Goal: Task Accomplishment & Management: Manage account settings

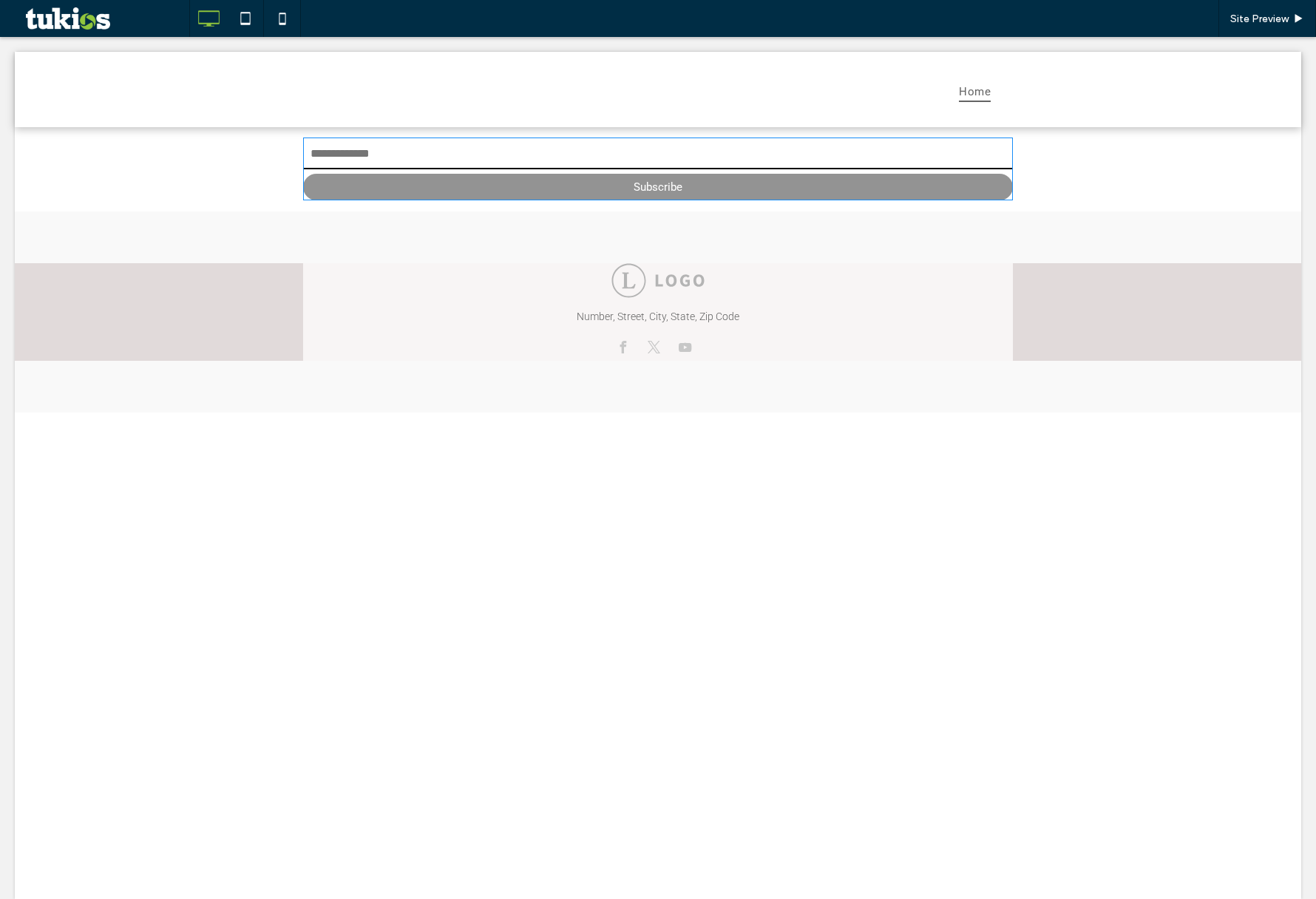
click at [565, 153] on span at bounding box center [658, 169] width 710 height 63
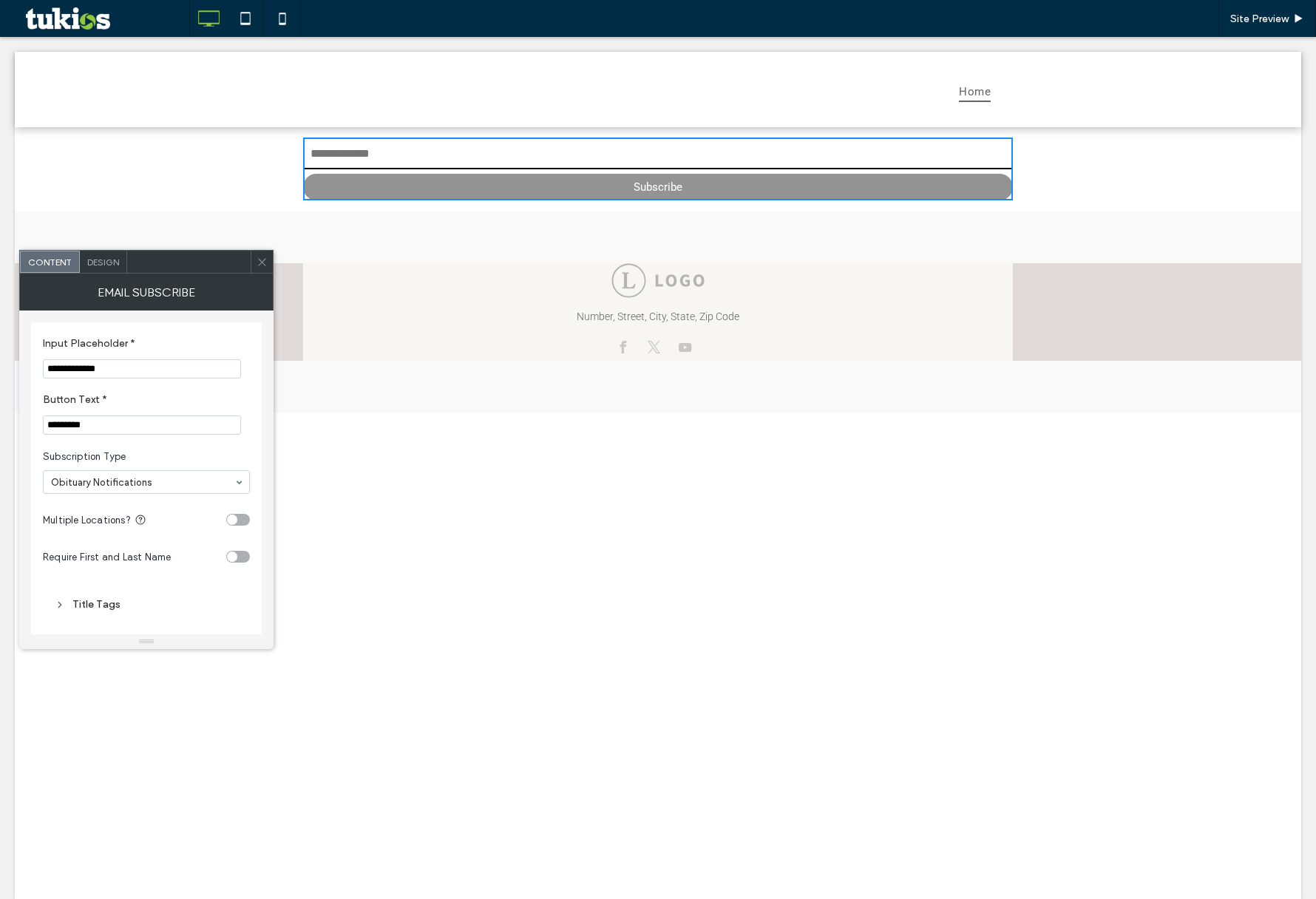
click at [374, 152] on input "email" at bounding box center [658, 154] width 710 height 29
click at [467, 434] on div "Home Get in touch 555-555-5555 mymail@mailservice.com Home Subscribe Number, St…" at bounding box center [658, 475] width 1287 height 847
click at [365, 152] on input "email" at bounding box center [658, 154] width 710 height 29
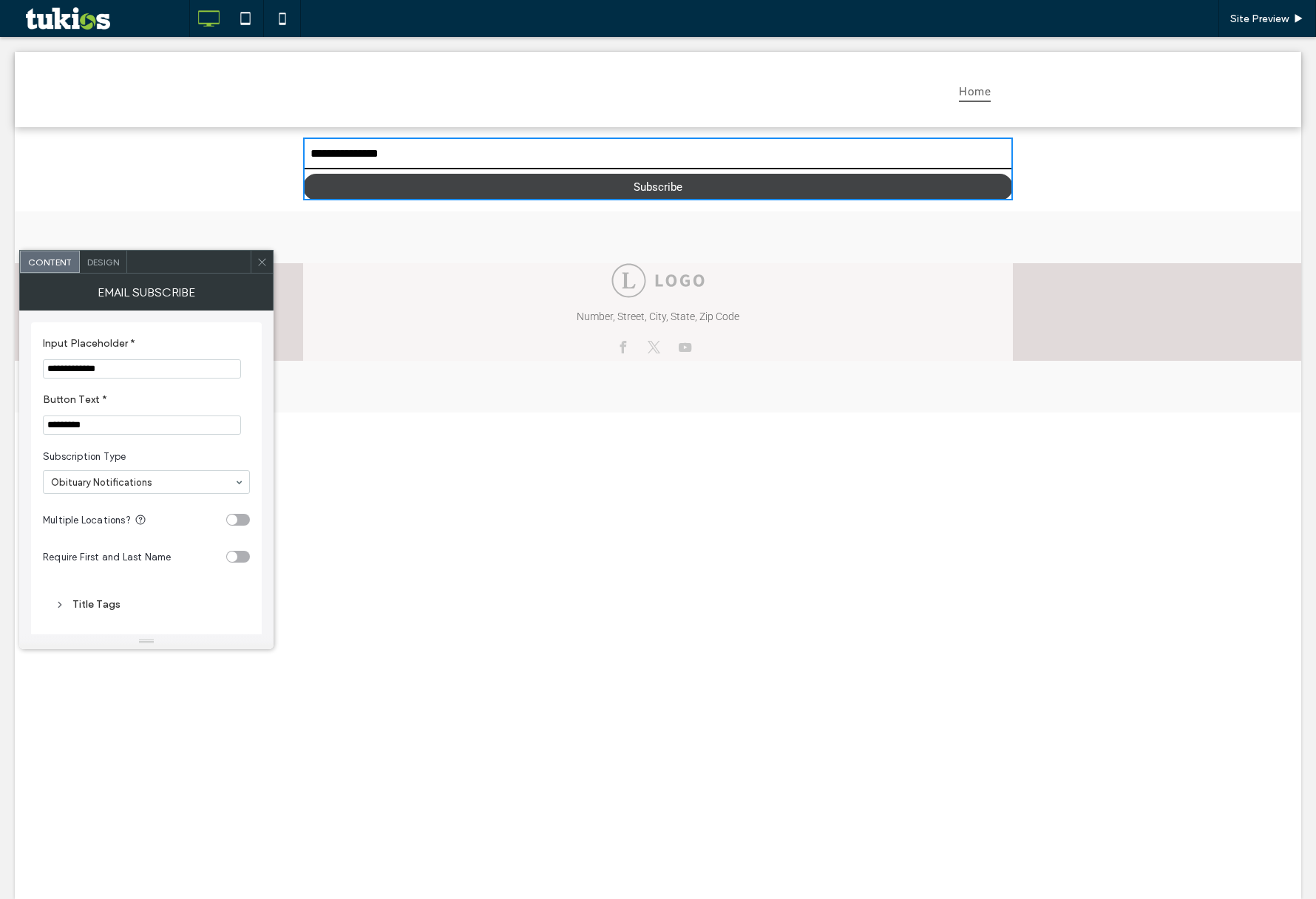
type input "**********"
click at [521, 177] on button "Subscribe" at bounding box center [658, 186] width 710 height 26
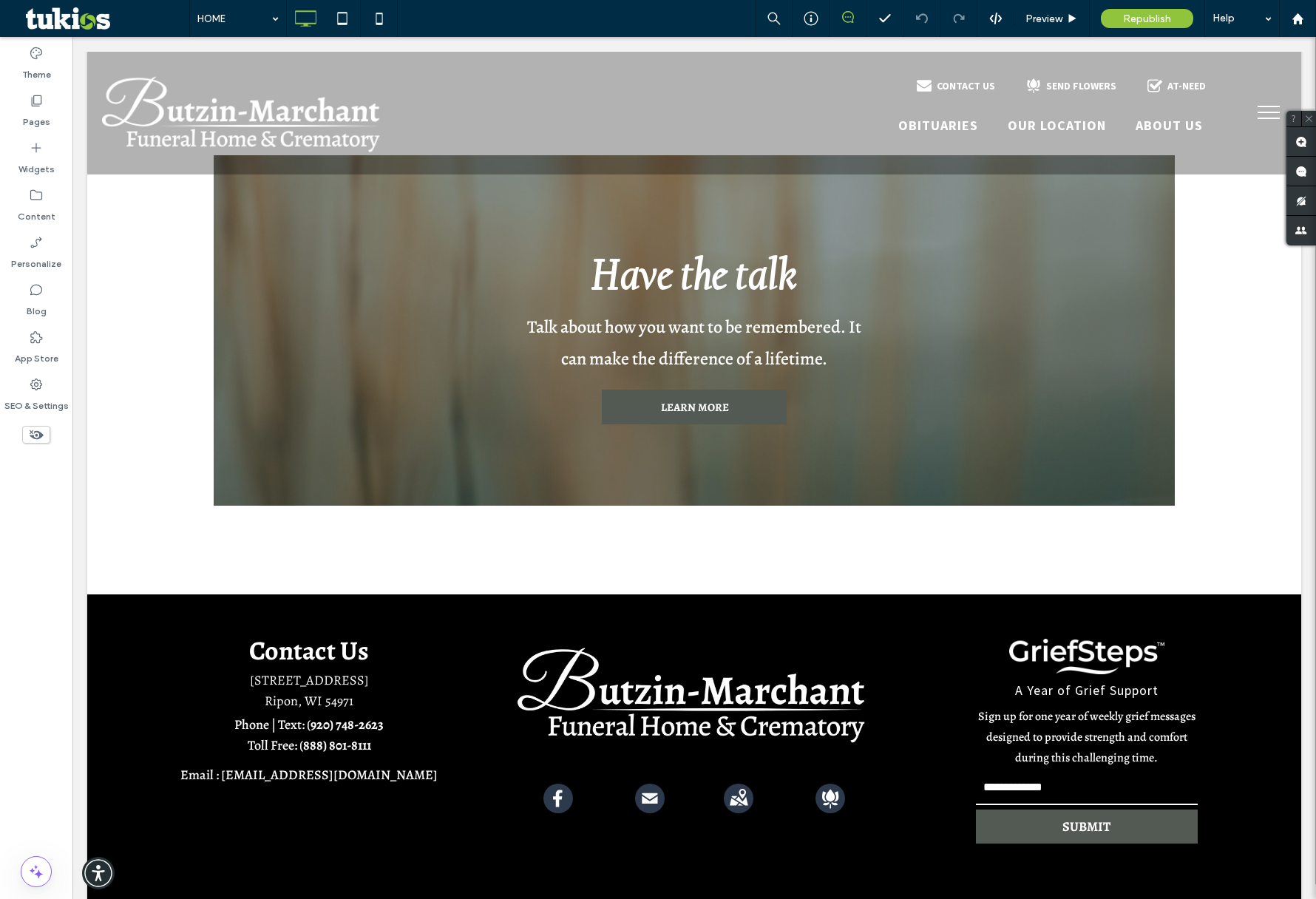
scroll to position [2611, 0]
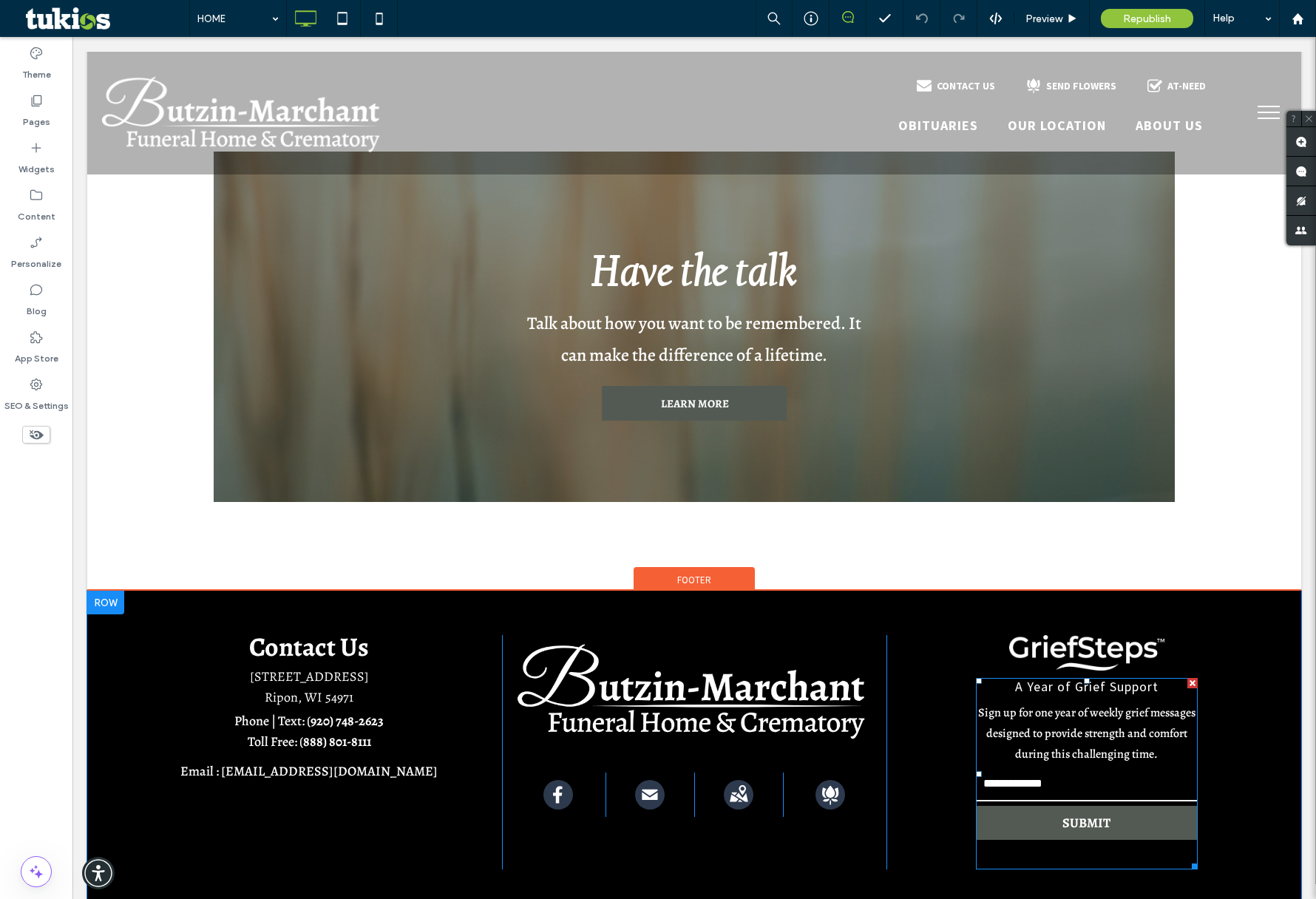
click at [1060, 759] on span at bounding box center [1087, 773] width 222 height 192
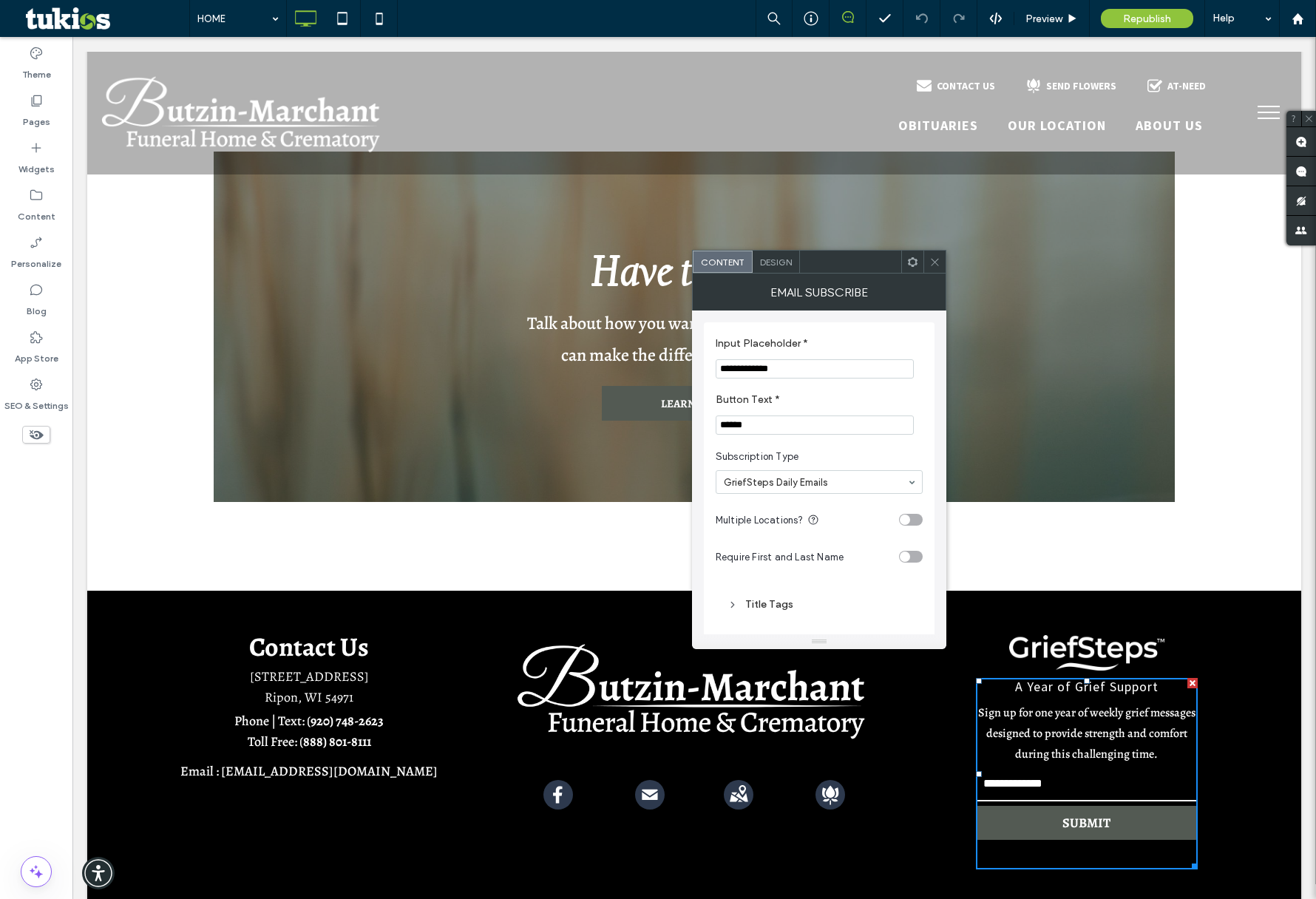
click at [933, 259] on use at bounding box center [935, 262] width 8 height 8
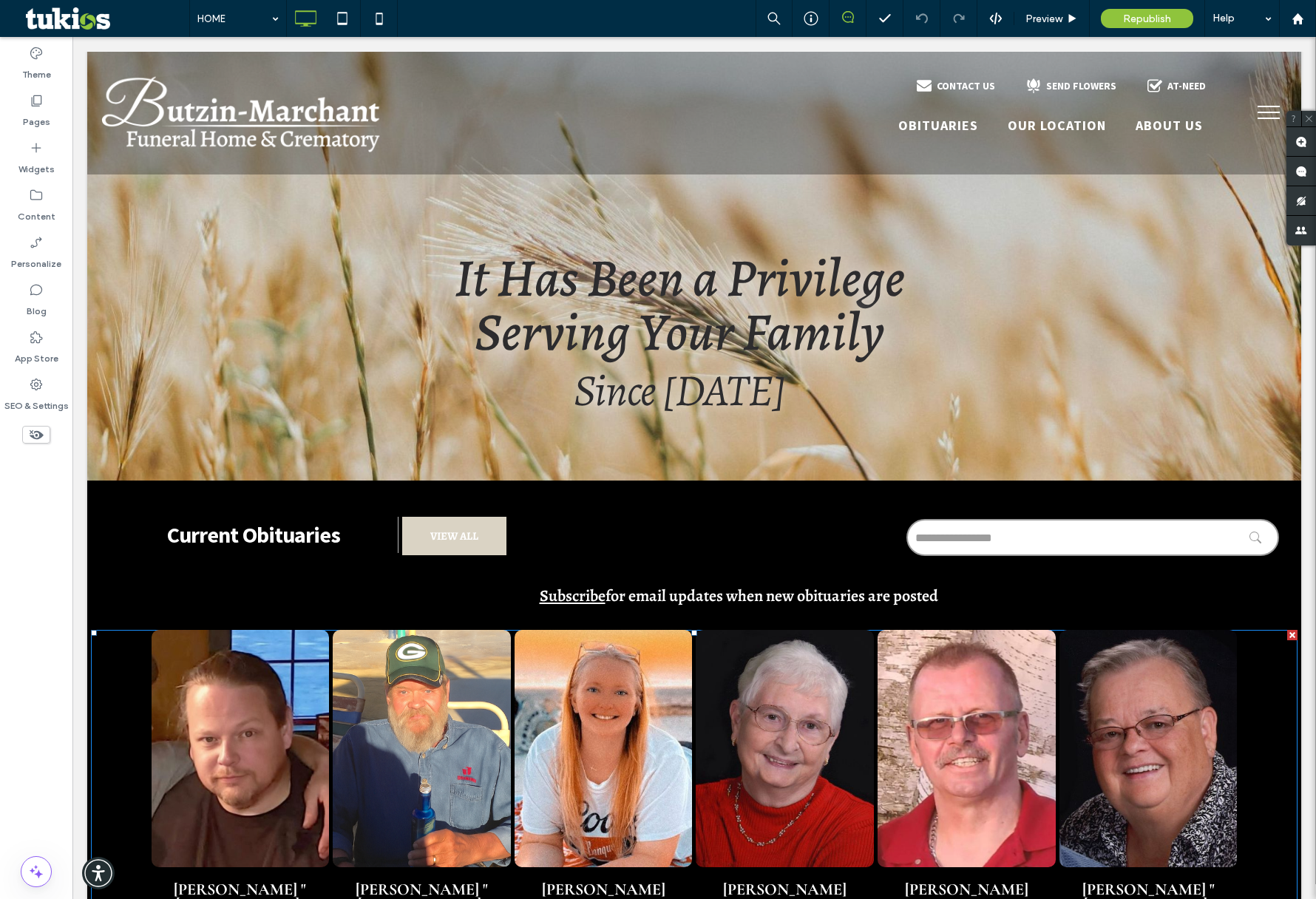
scroll to position [0, 0]
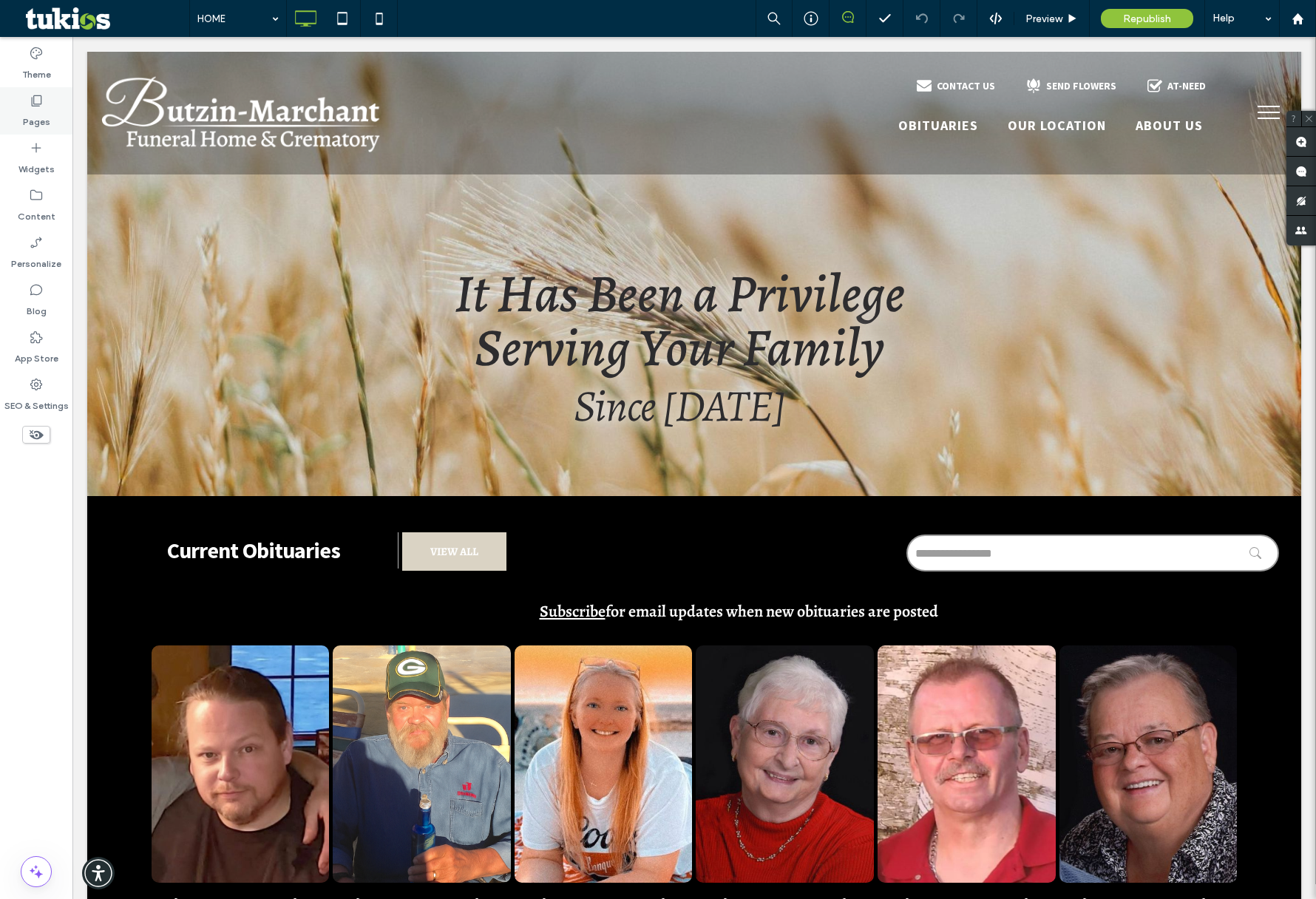
click at [35, 108] on label "Pages" at bounding box center [37, 118] width 27 height 20
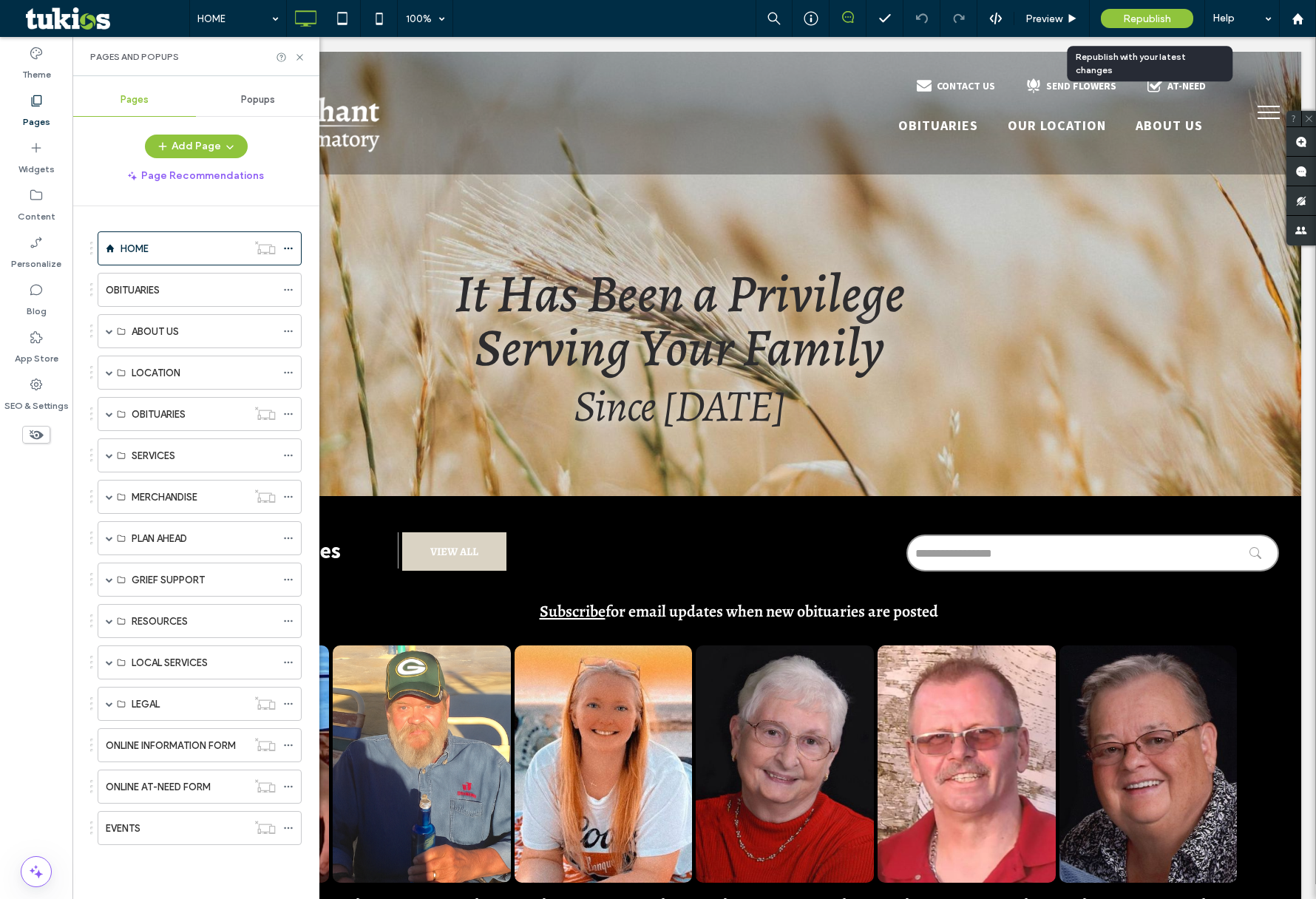
click at [1152, 18] on span "Republish" at bounding box center [1147, 19] width 48 height 13
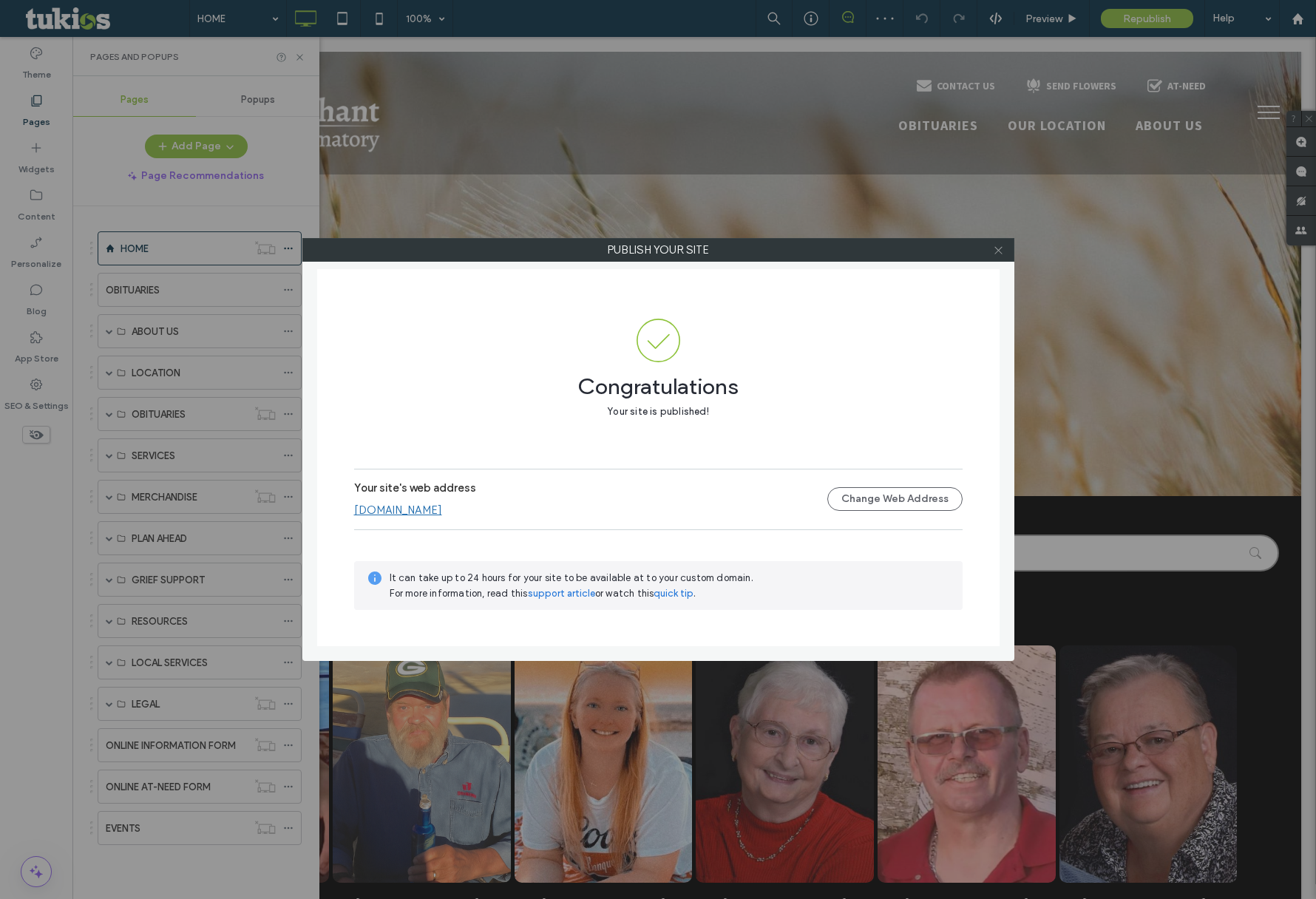
click at [996, 249] on icon at bounding box center [997, 249] width 11 height 11
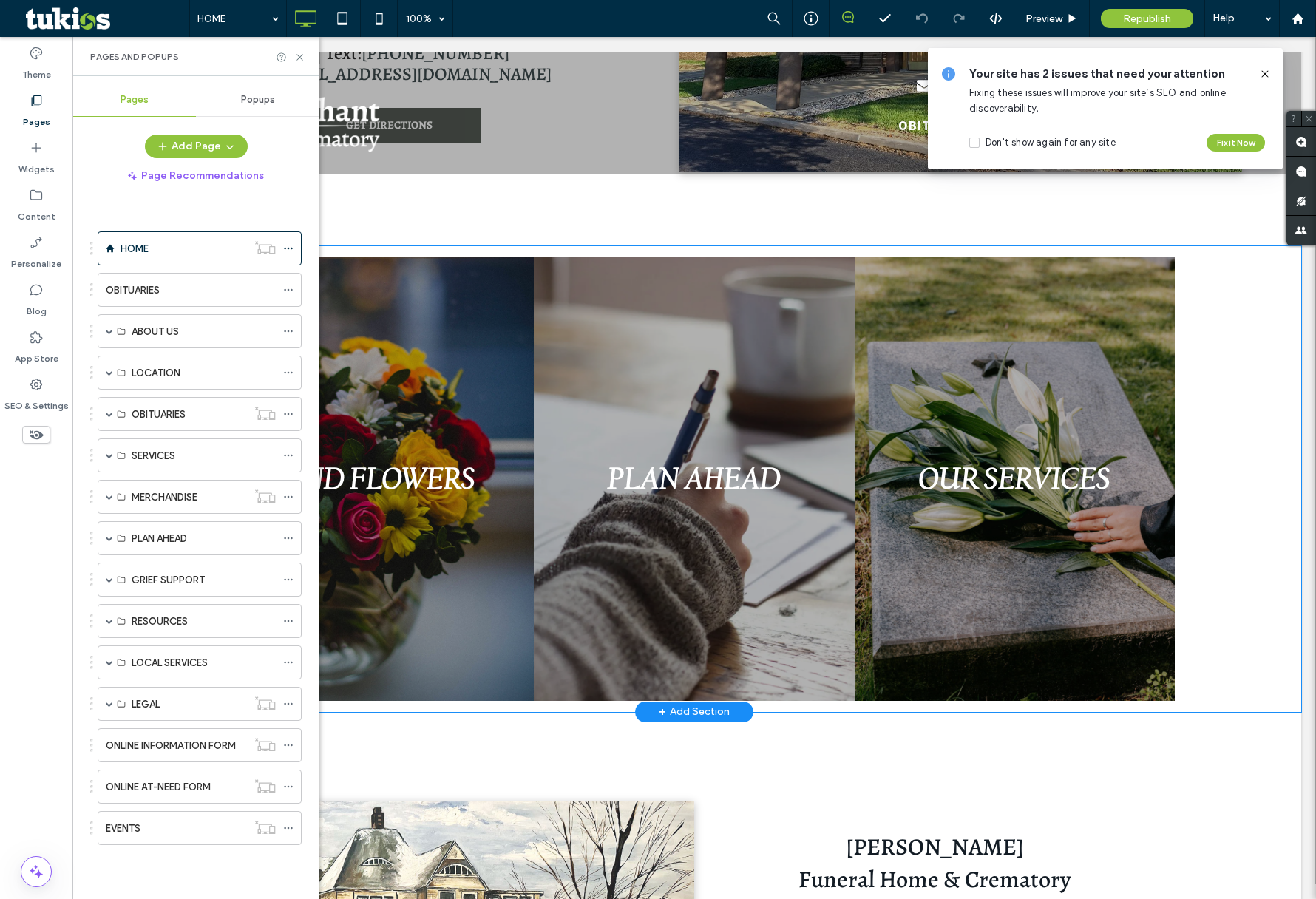
scroll to position [1464, 0]
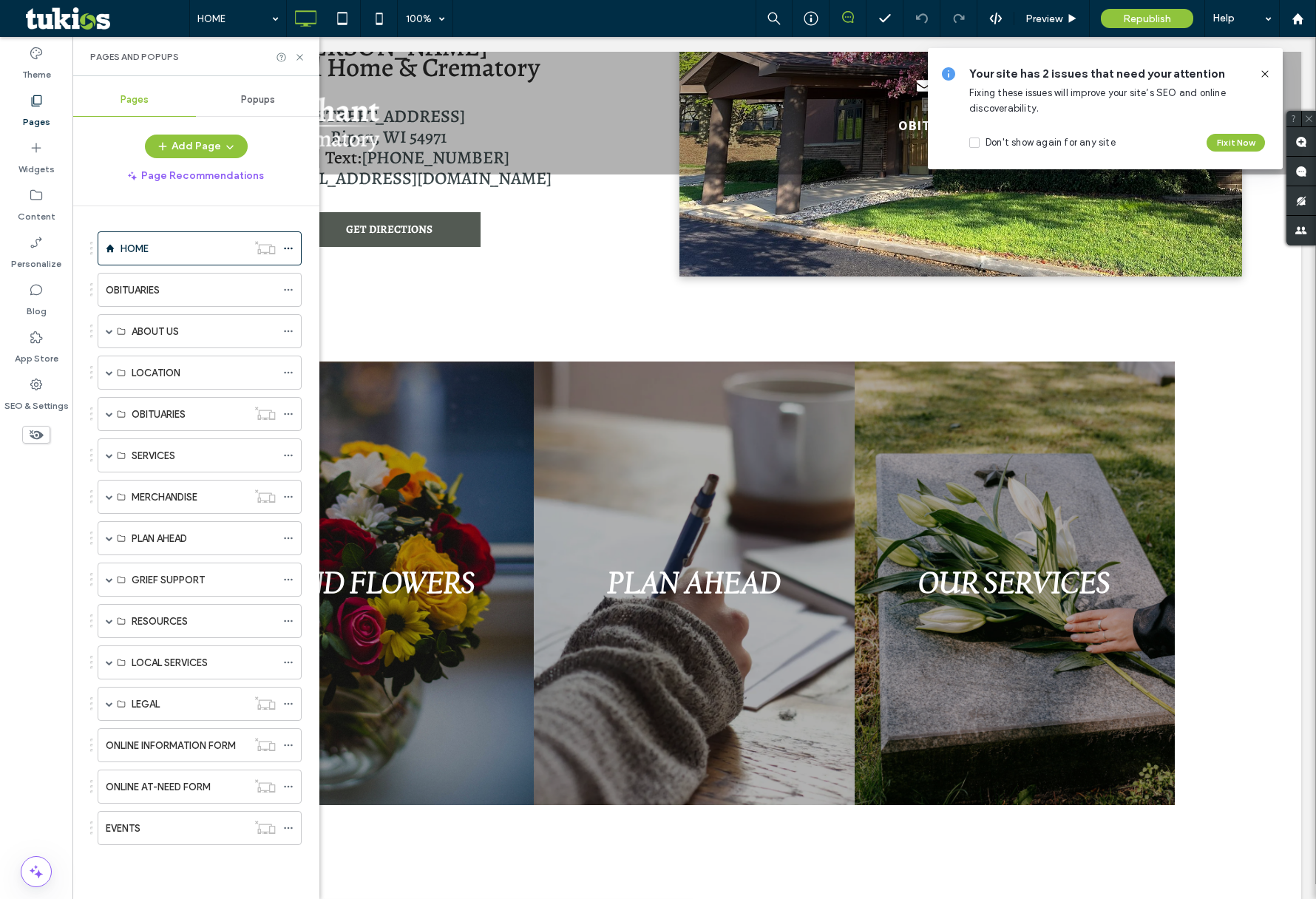
click at [1262, 72] on icon at bounding box center [1265, 74] width 12 height 12
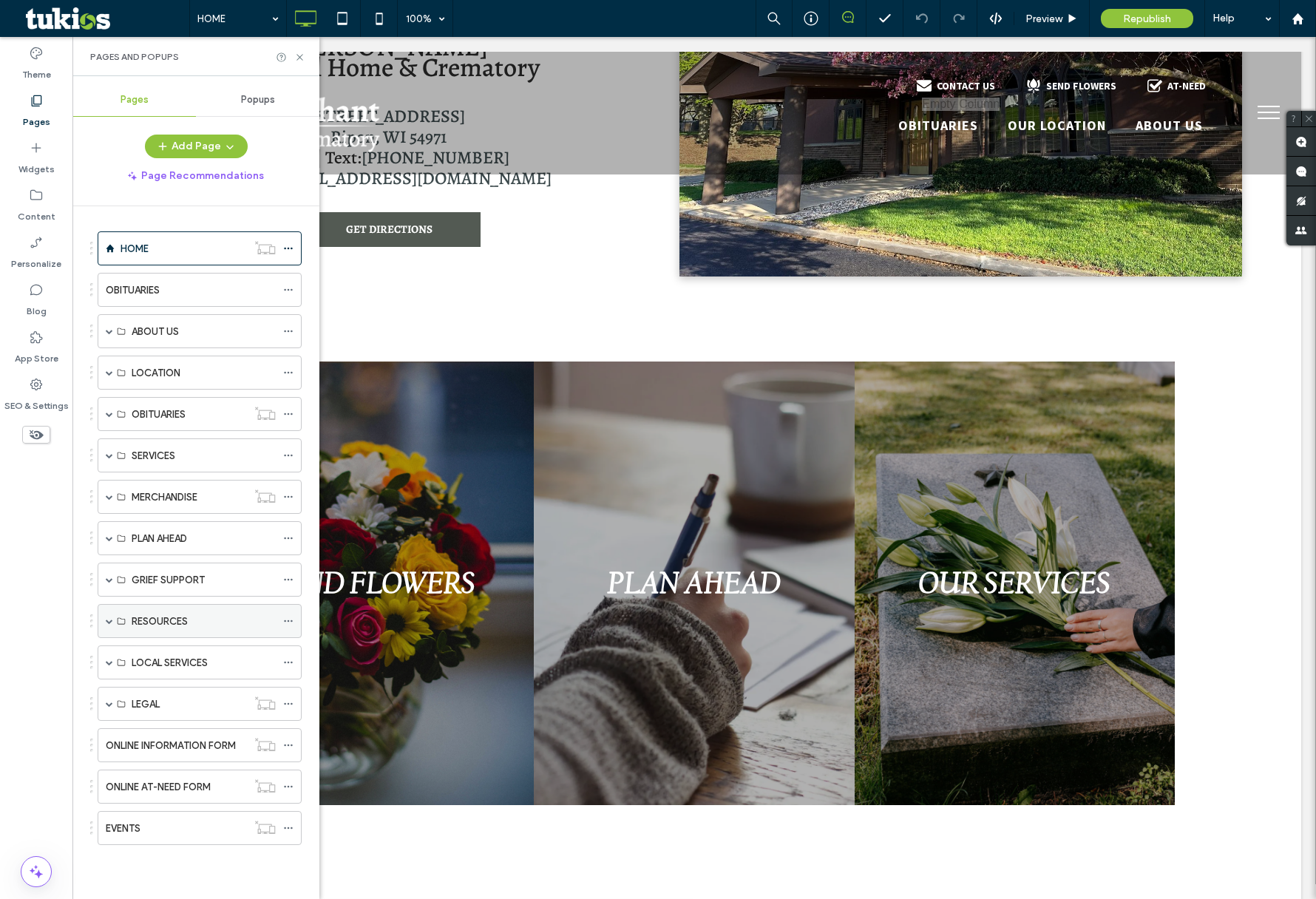
click at [108, 618] on span at bounding box center [110, 621] width 8 height 8
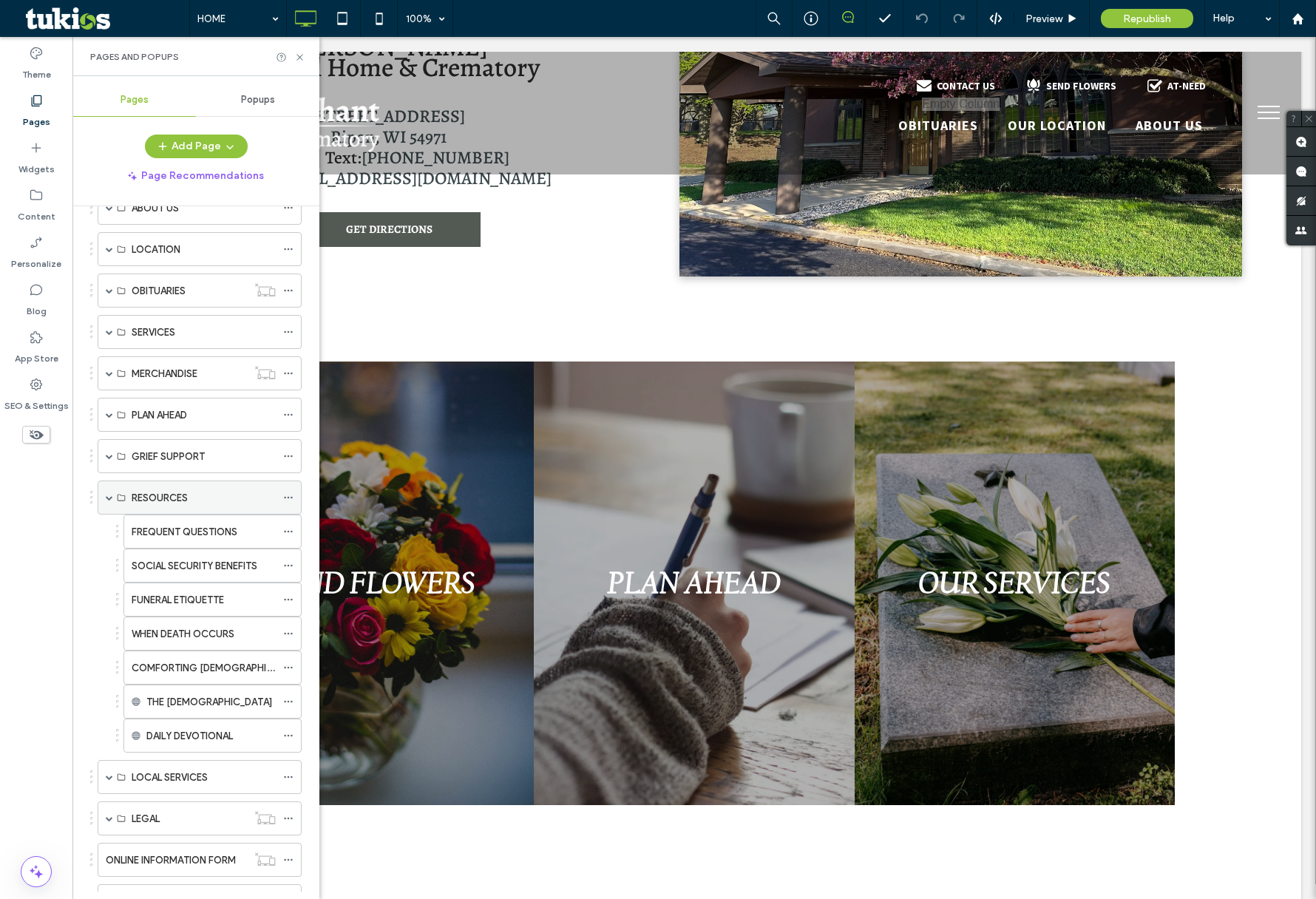
scroll to position [161, 0]
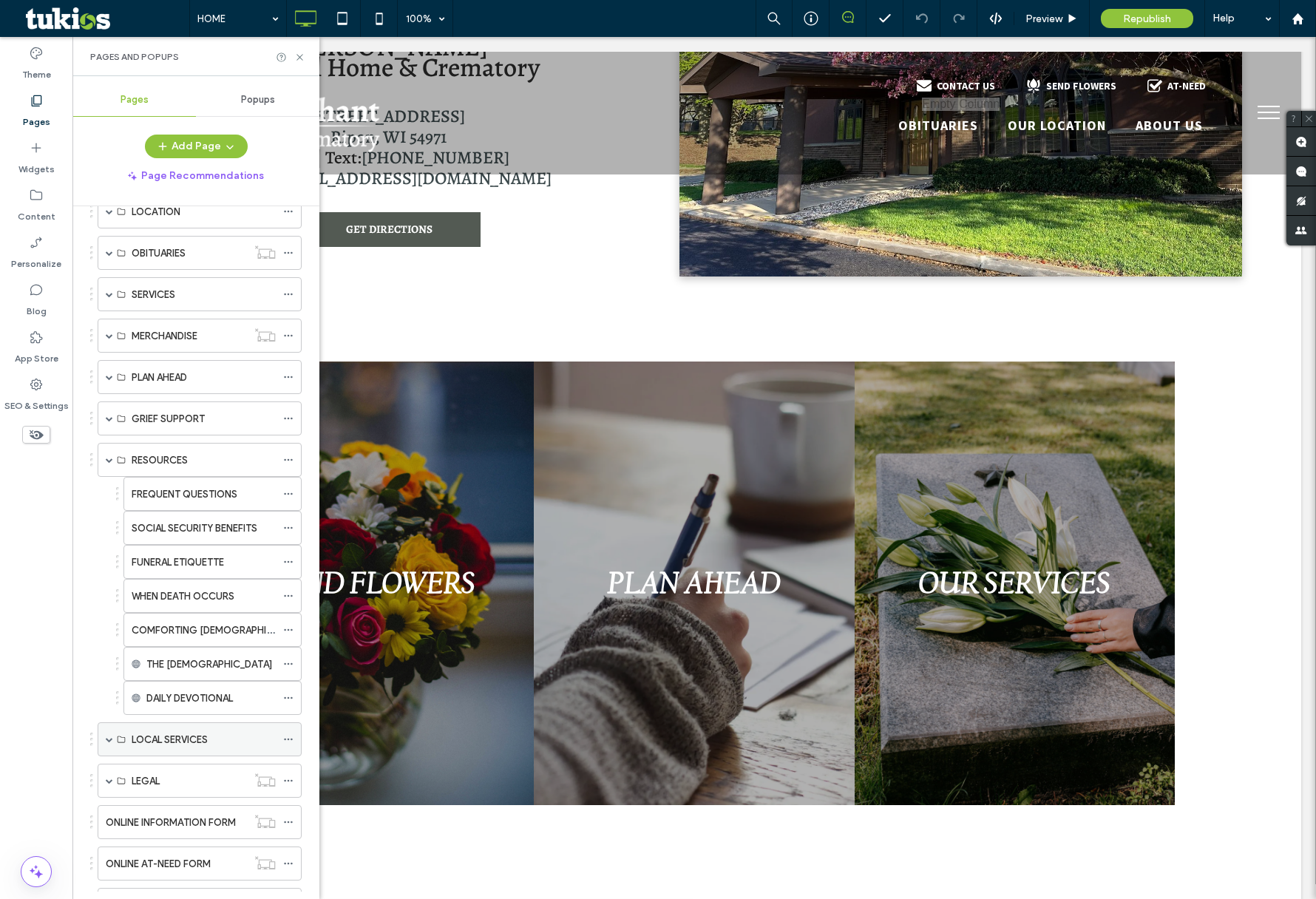
click at [107, 735] on span at bounding box center [110, 739] width 8 height 8
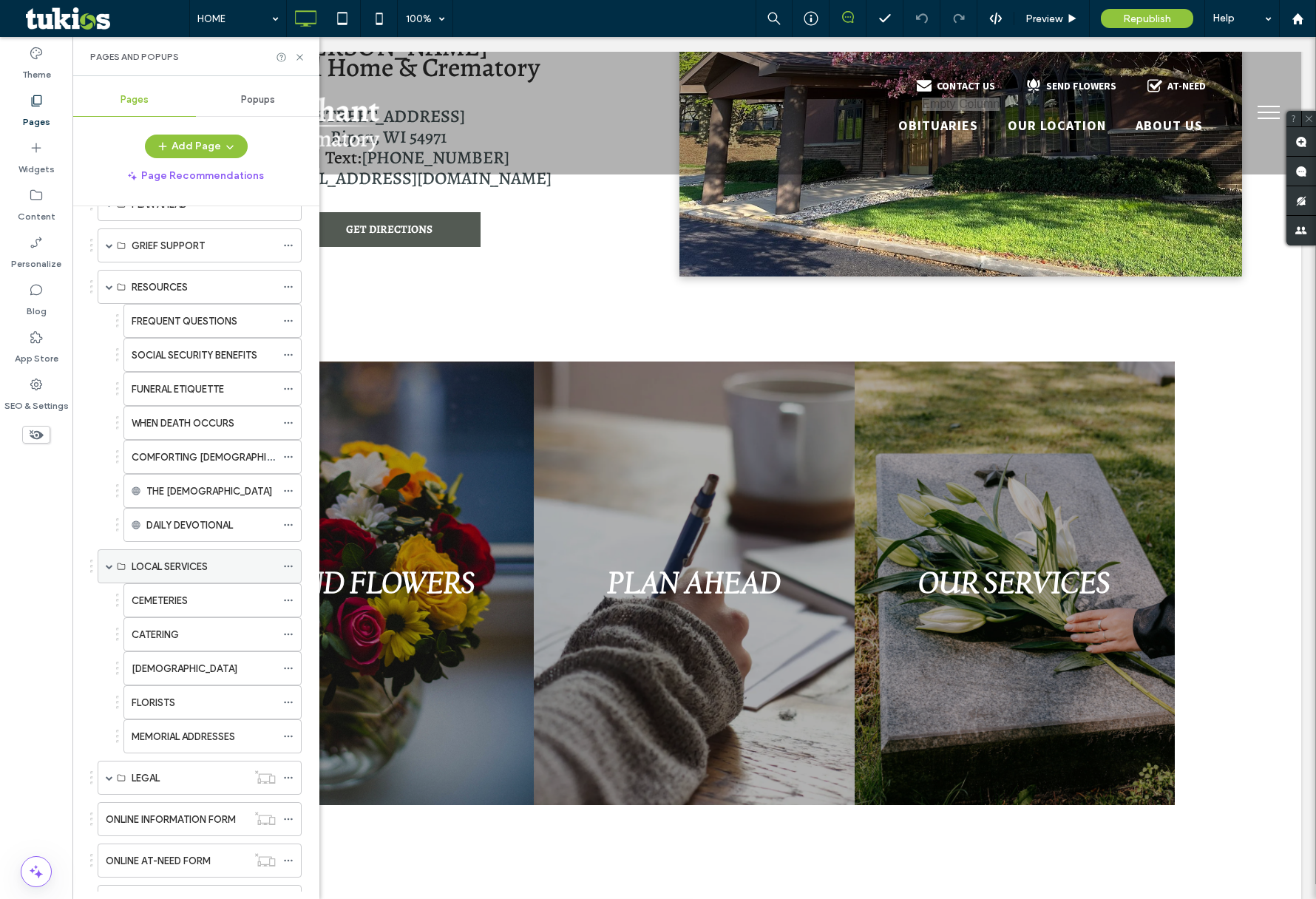
scroll to position [379, 0]
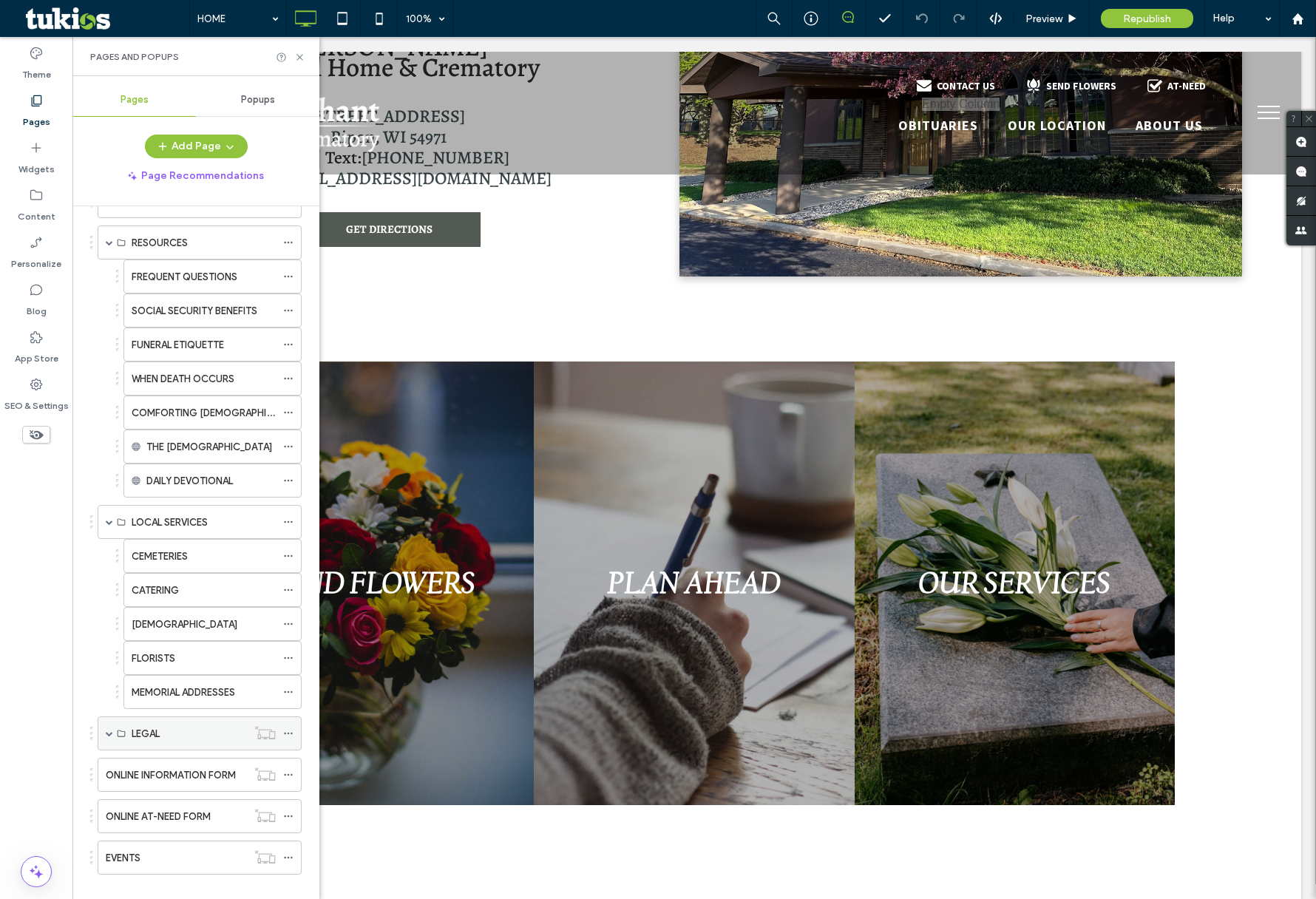
click at [112, 720] on span at bounding box center [110, 732] width 8 height 32
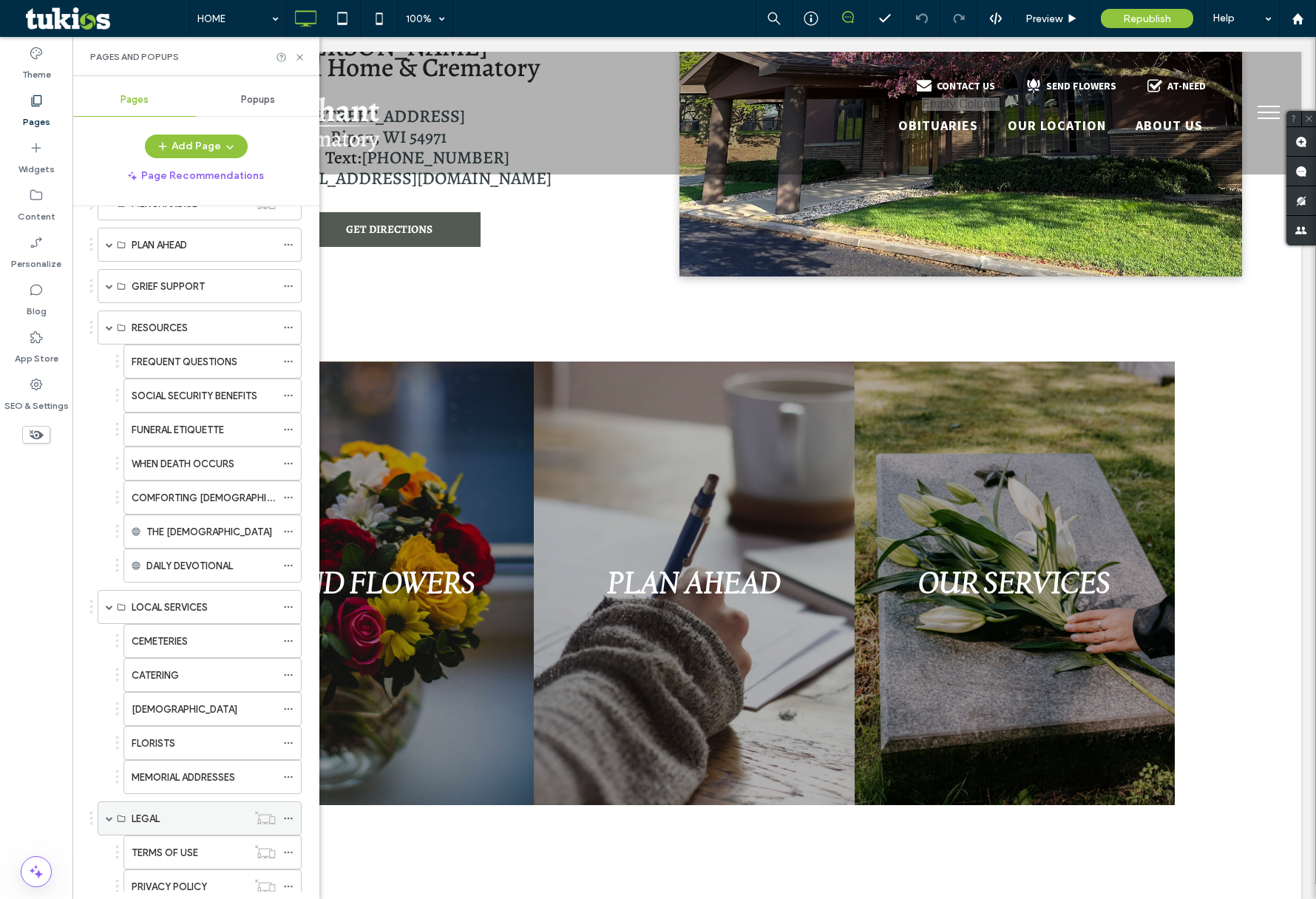
scroll to position [106, 0]
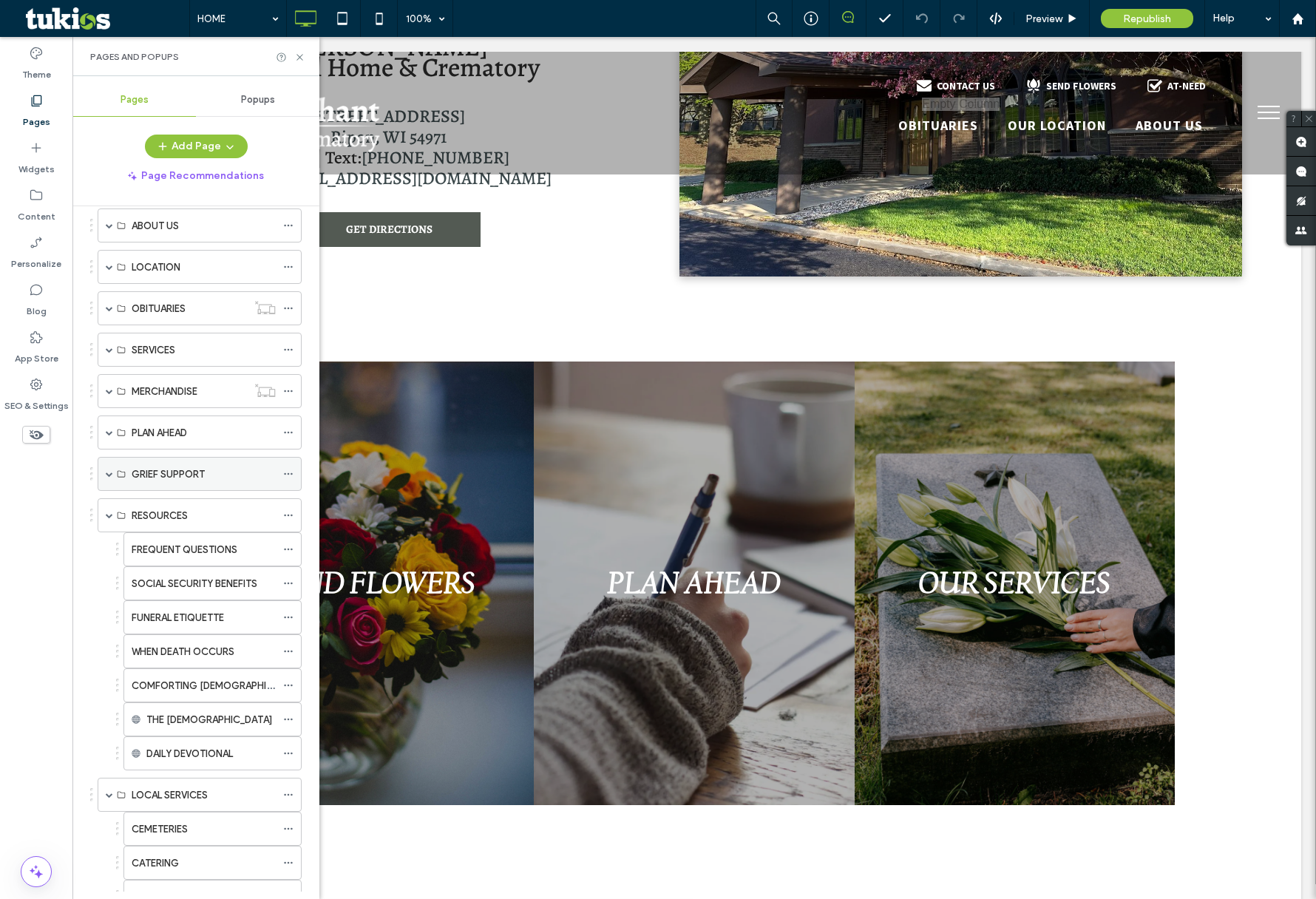
click at [112, 466] on div "GRIEF SUPPORT" at bounding box center [200, 473] width 205 height 34
click at [109, 470] on span at bounding box center [110, 474] width 8 height 8
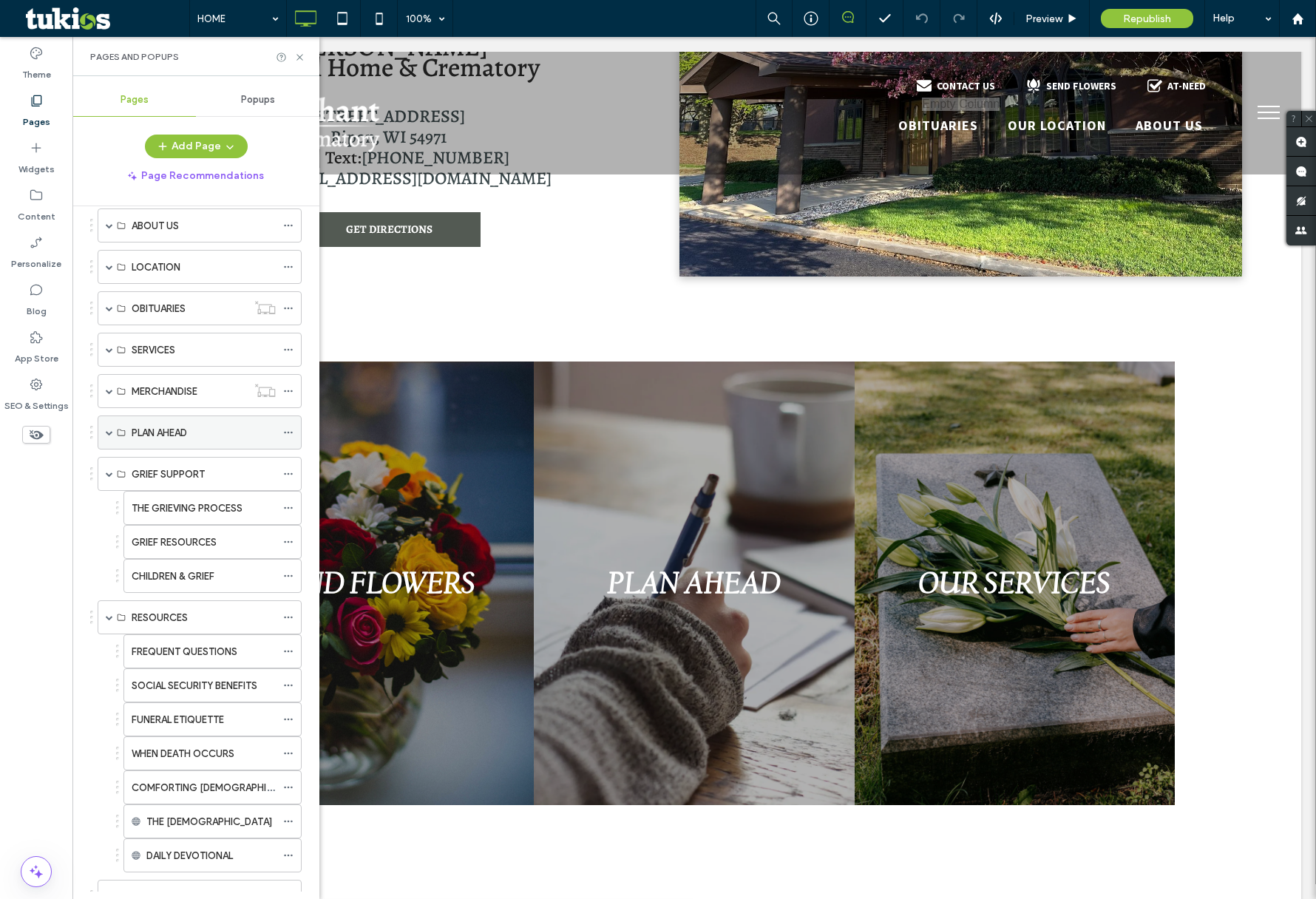
click at [111, 431] on span at bounding box center [110, 431] width 8 height 32
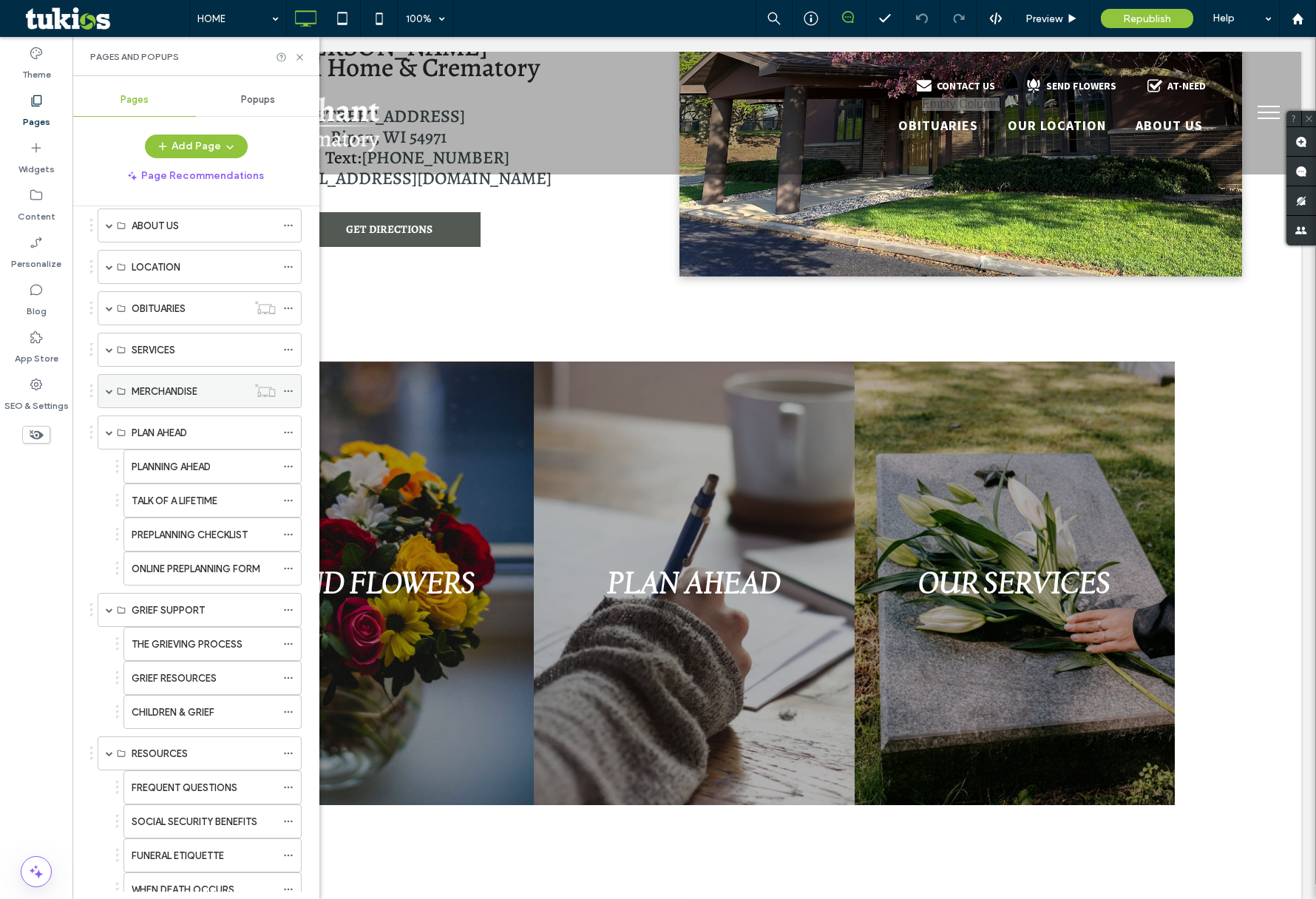
click at [104, 385] on div "MERCHANDISE" at bounding box center [200, 391] width 205 height 34
click at [113, 385] on div "MERCHANDISE" at bounding box center [200, 391] width 205 height 34
click at [112, 388] on span at bounding box center [110, 392] width 8 height 8
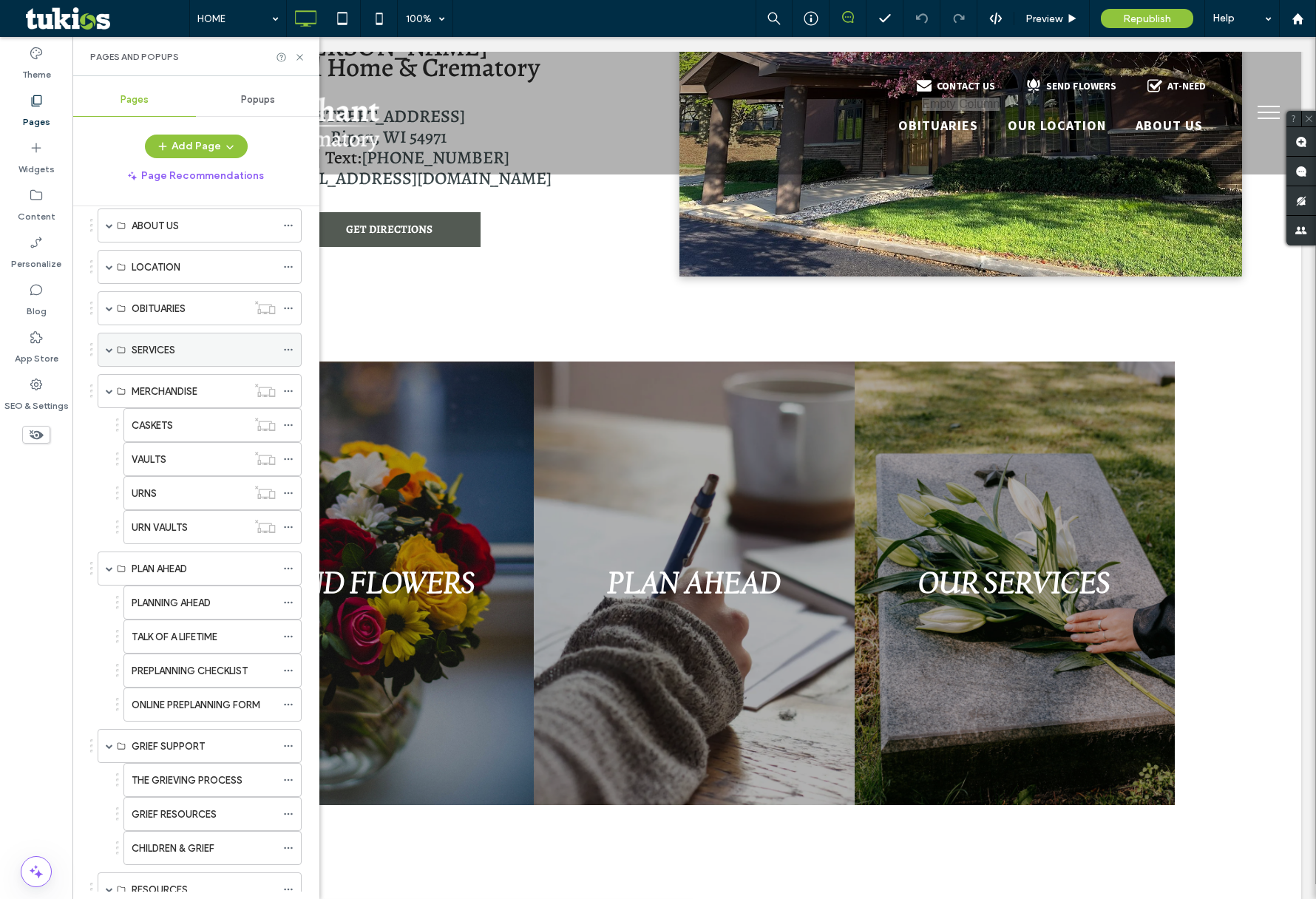
click at [109, 347] on span at bounding box center [110, 350] width 8 height 8
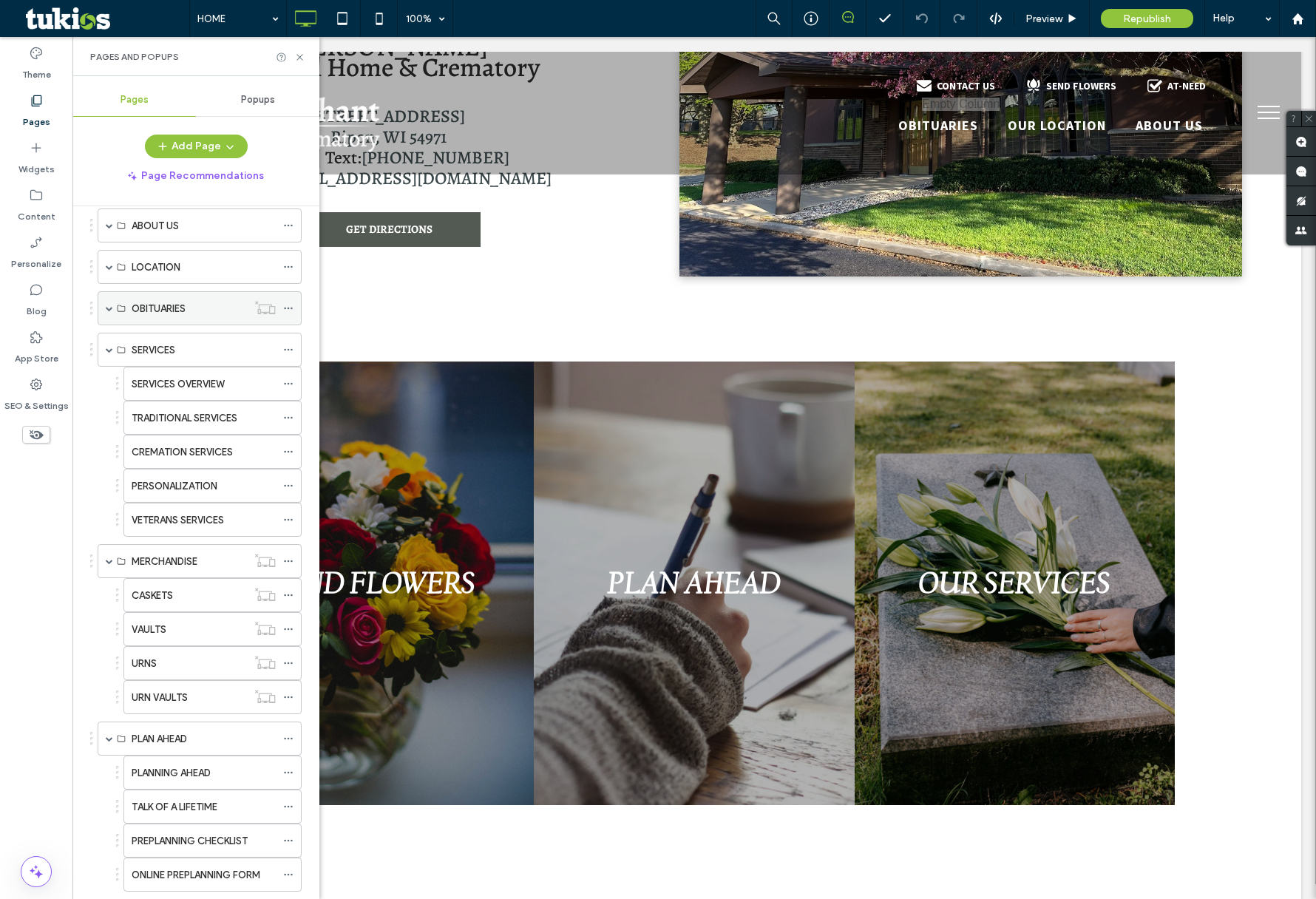
click at [111, 305] on span at bounding box center [110, 309] width 8 height 8
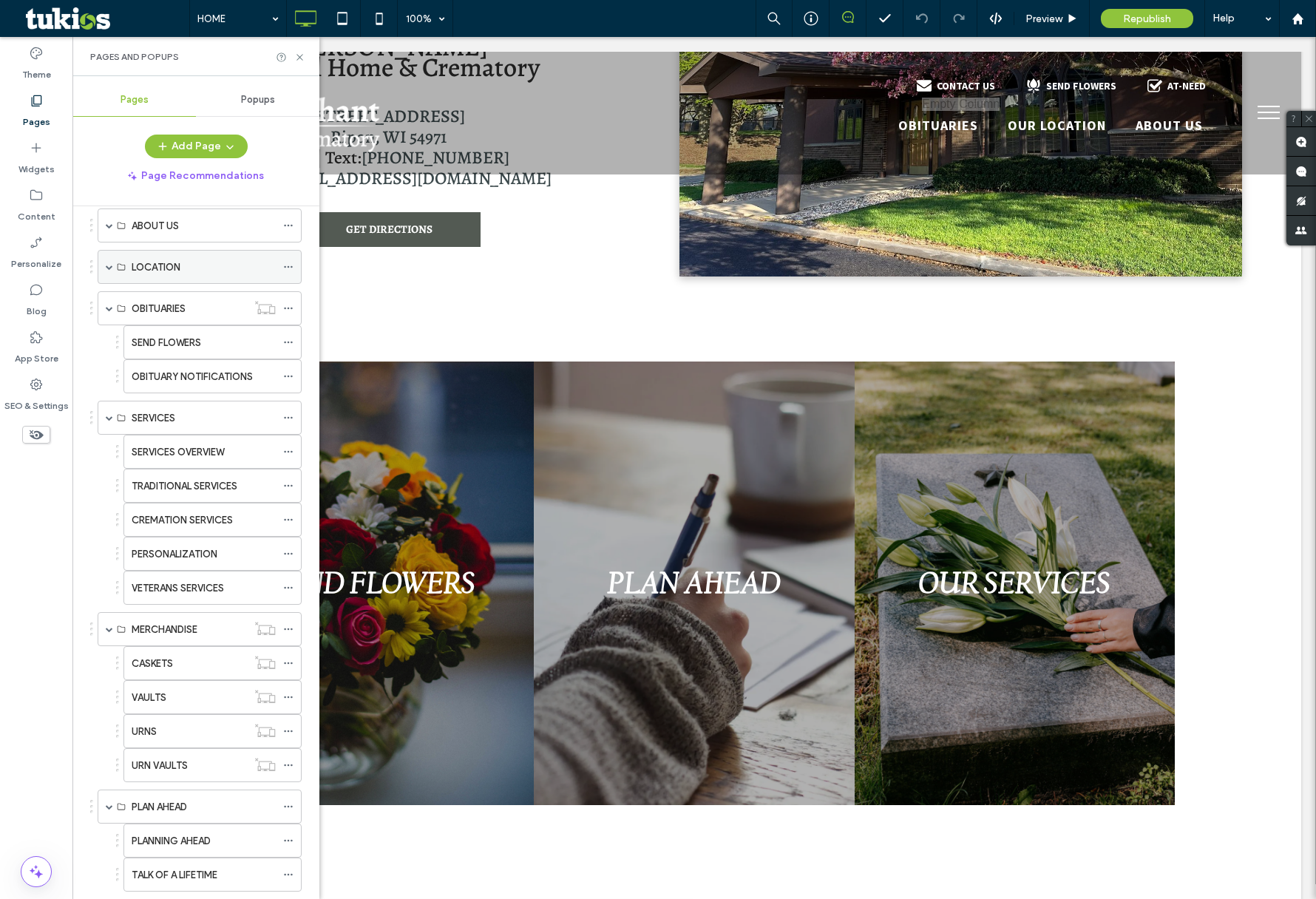
click at [109, 263] on span at bounding box center [110, 267] width 8 height 8
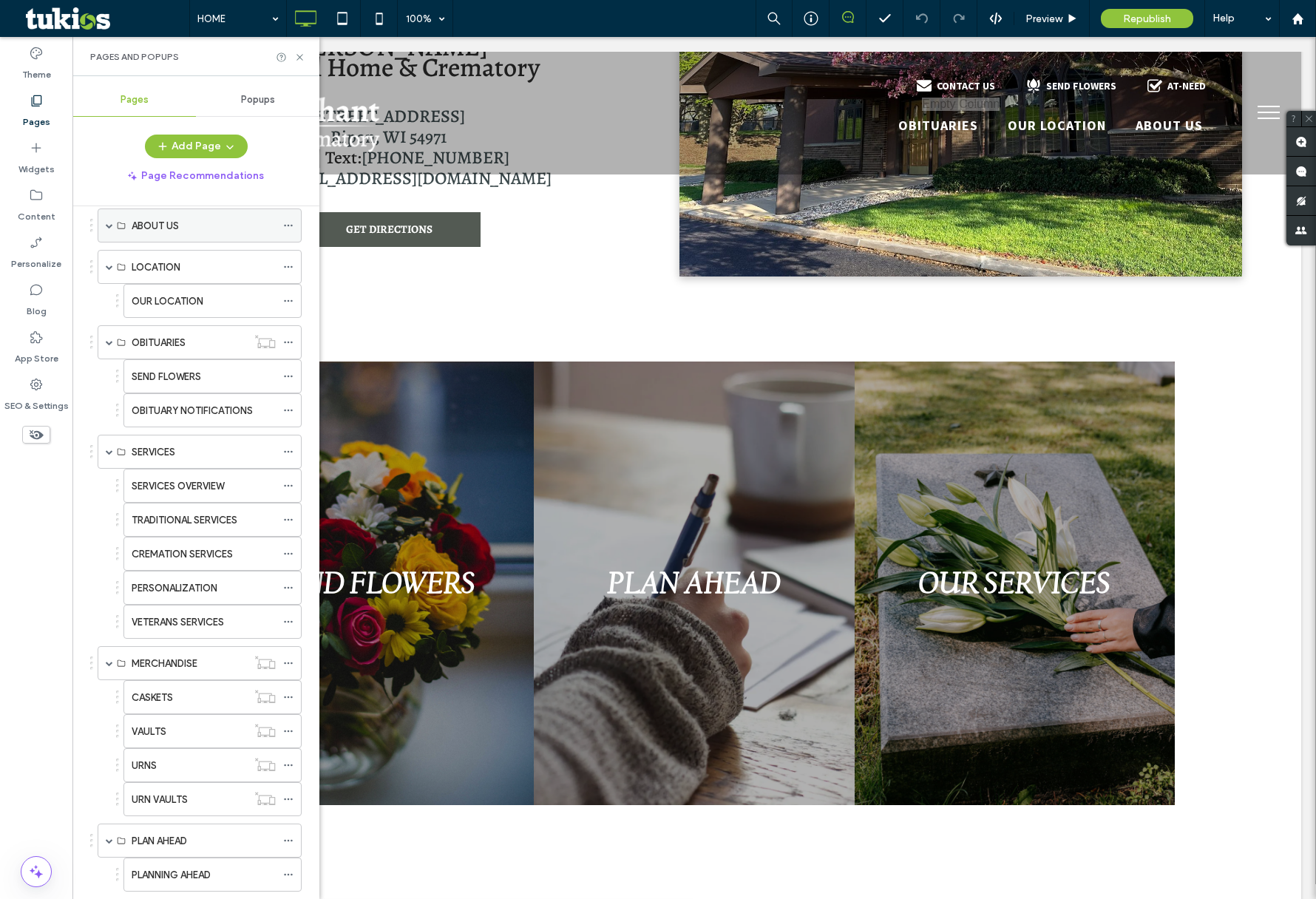
click at [112, 227] on span at bounding box center [110, 225] width 8 height 32
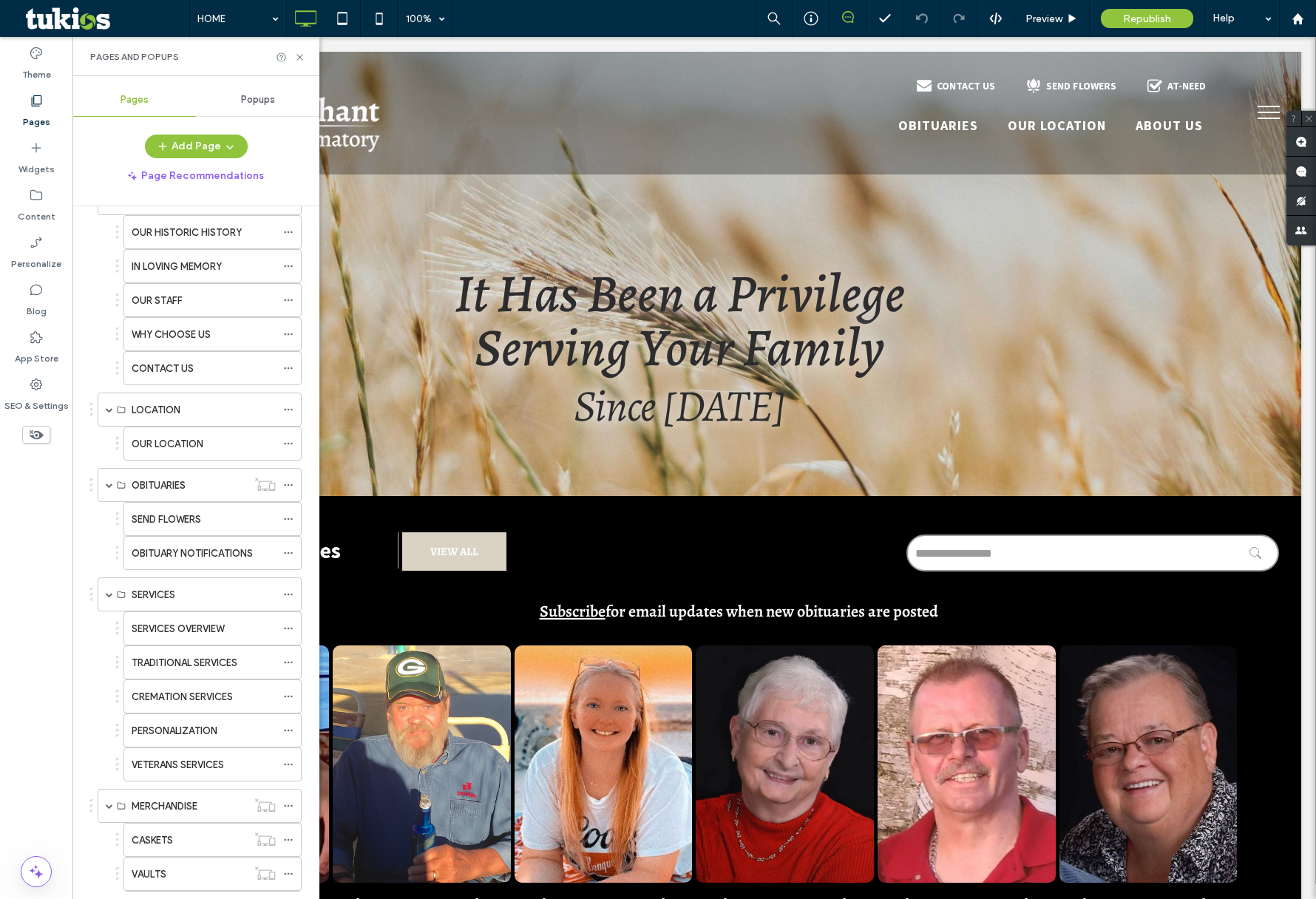
scroll to position [118, 0]
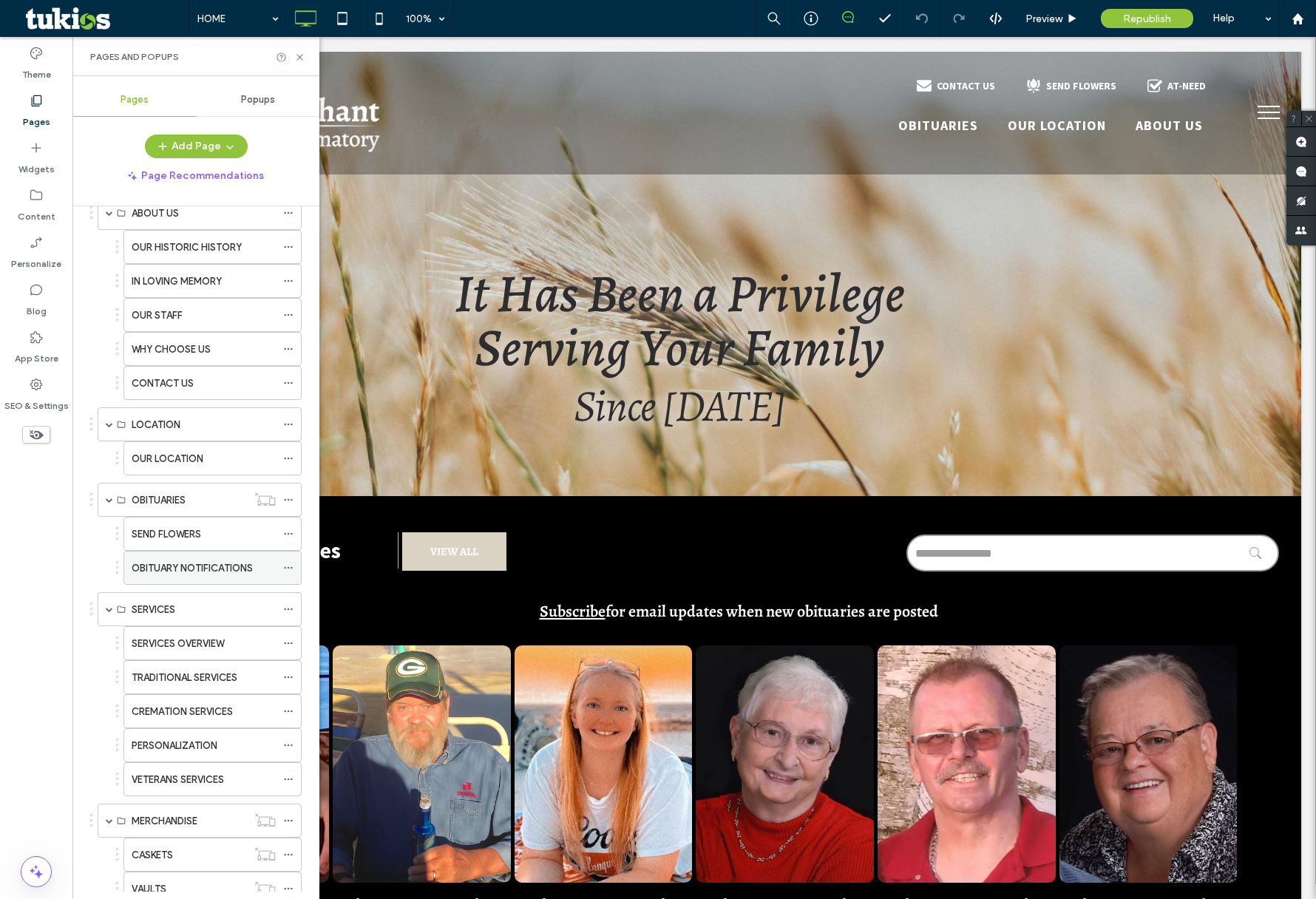
click at [195, 559] on label "OBITUARY NOTIFICATIONS" at bounding box center [192, 568] width 121 height 26
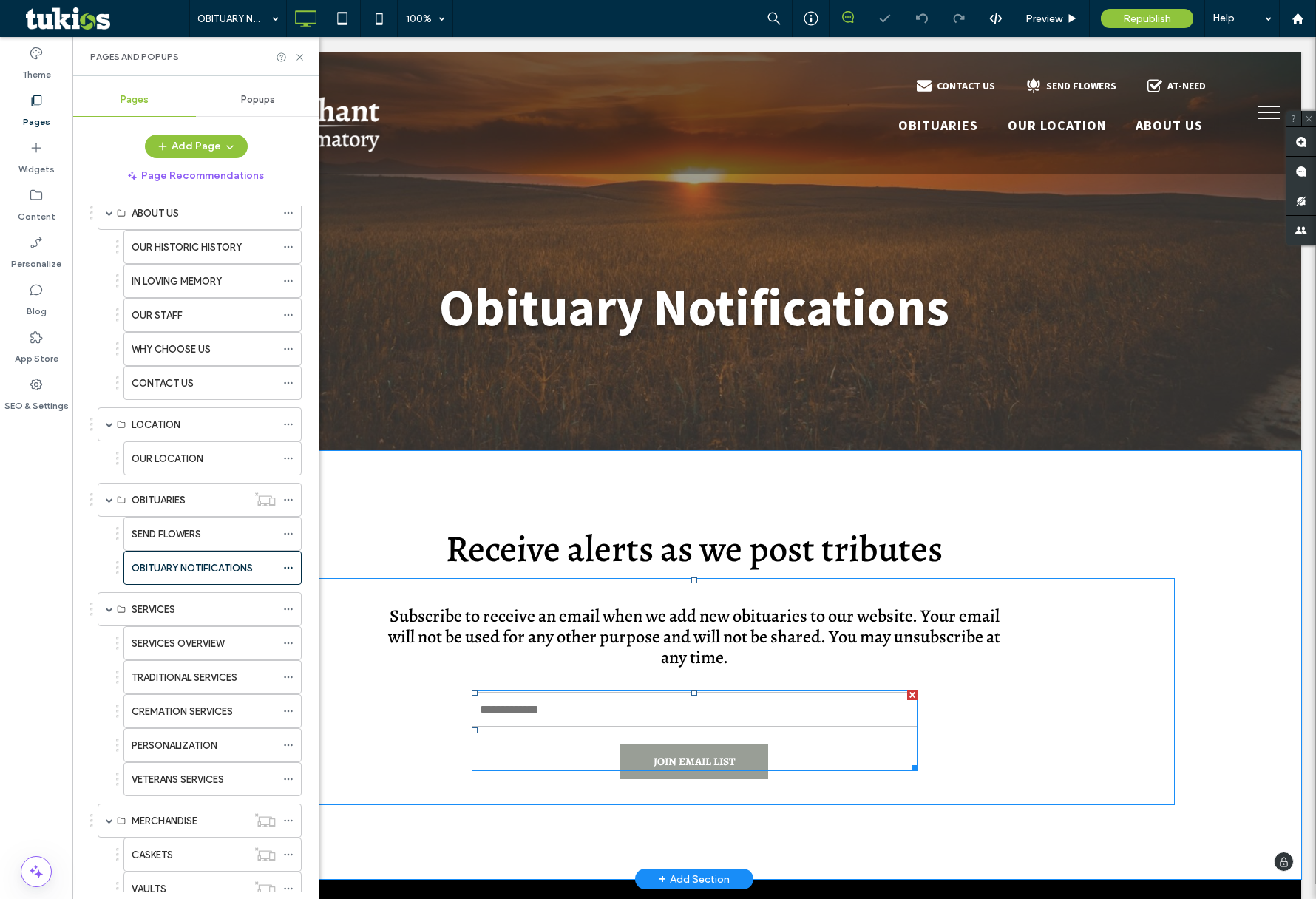
click at [699, 693] on span at bounding box center [695, 730] width 446 height 81
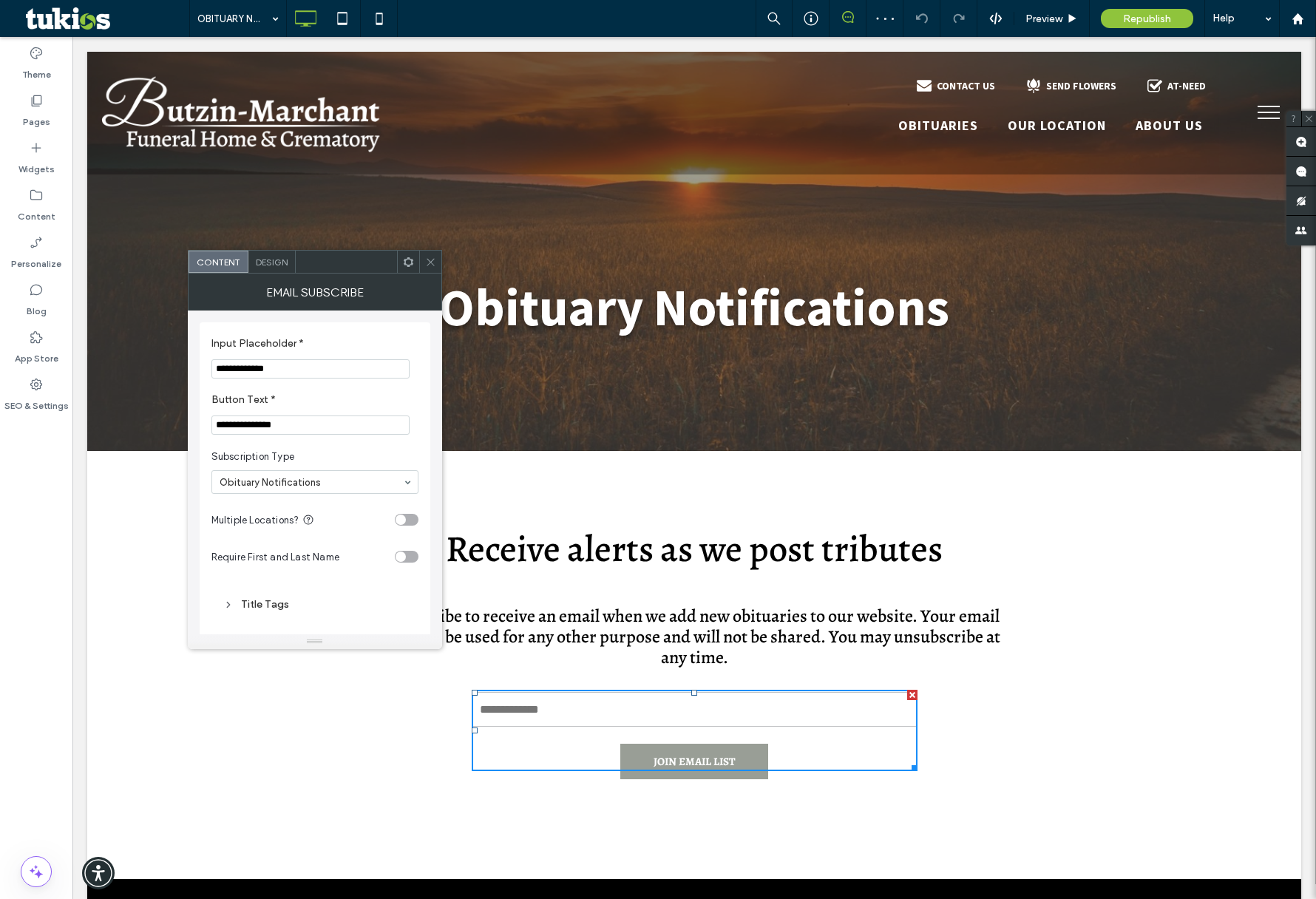
scroll to position [55, 0]
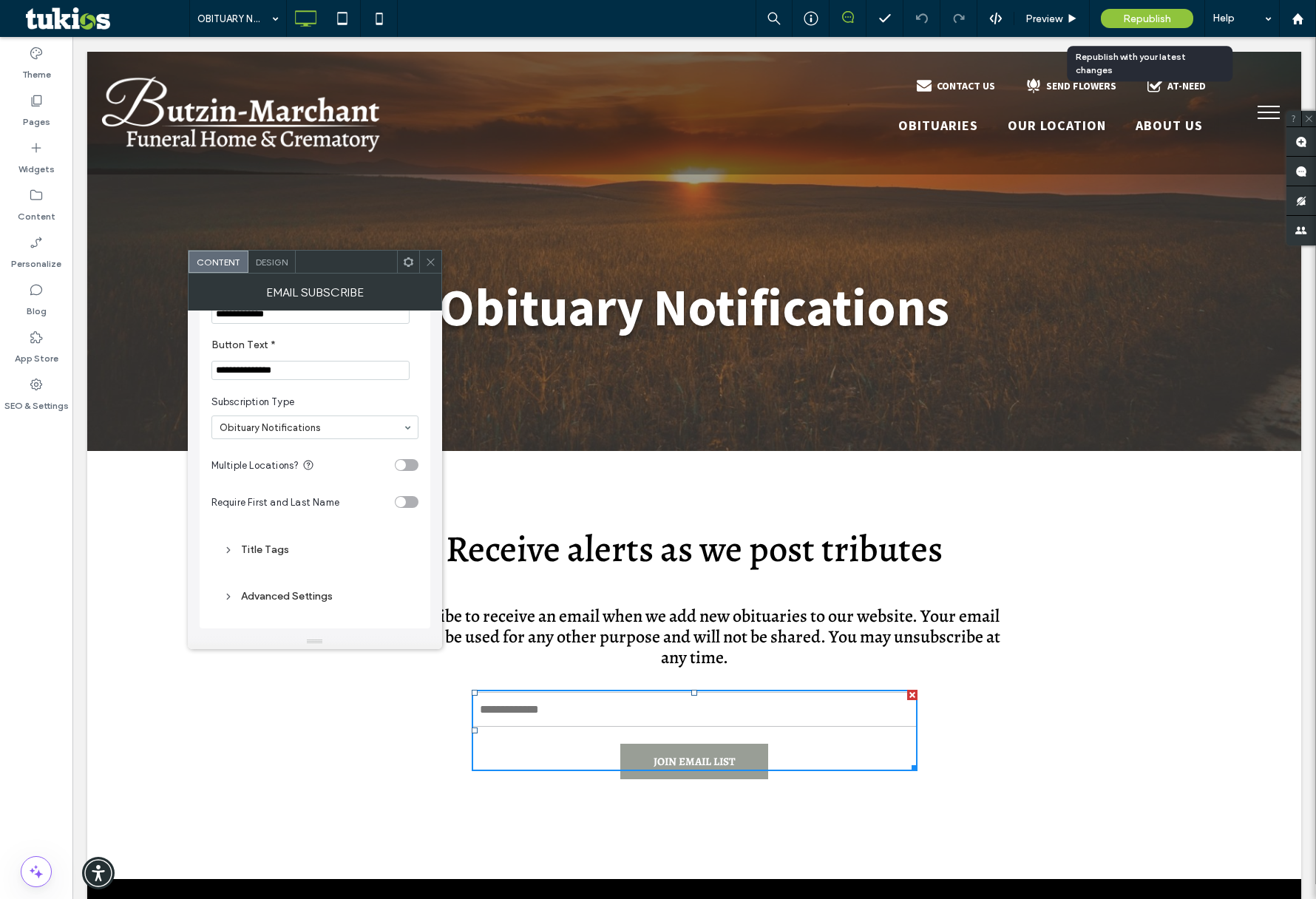
click at [1147, 18] on span "Republish" at bounding box center [1147, 19] width 48 height 13
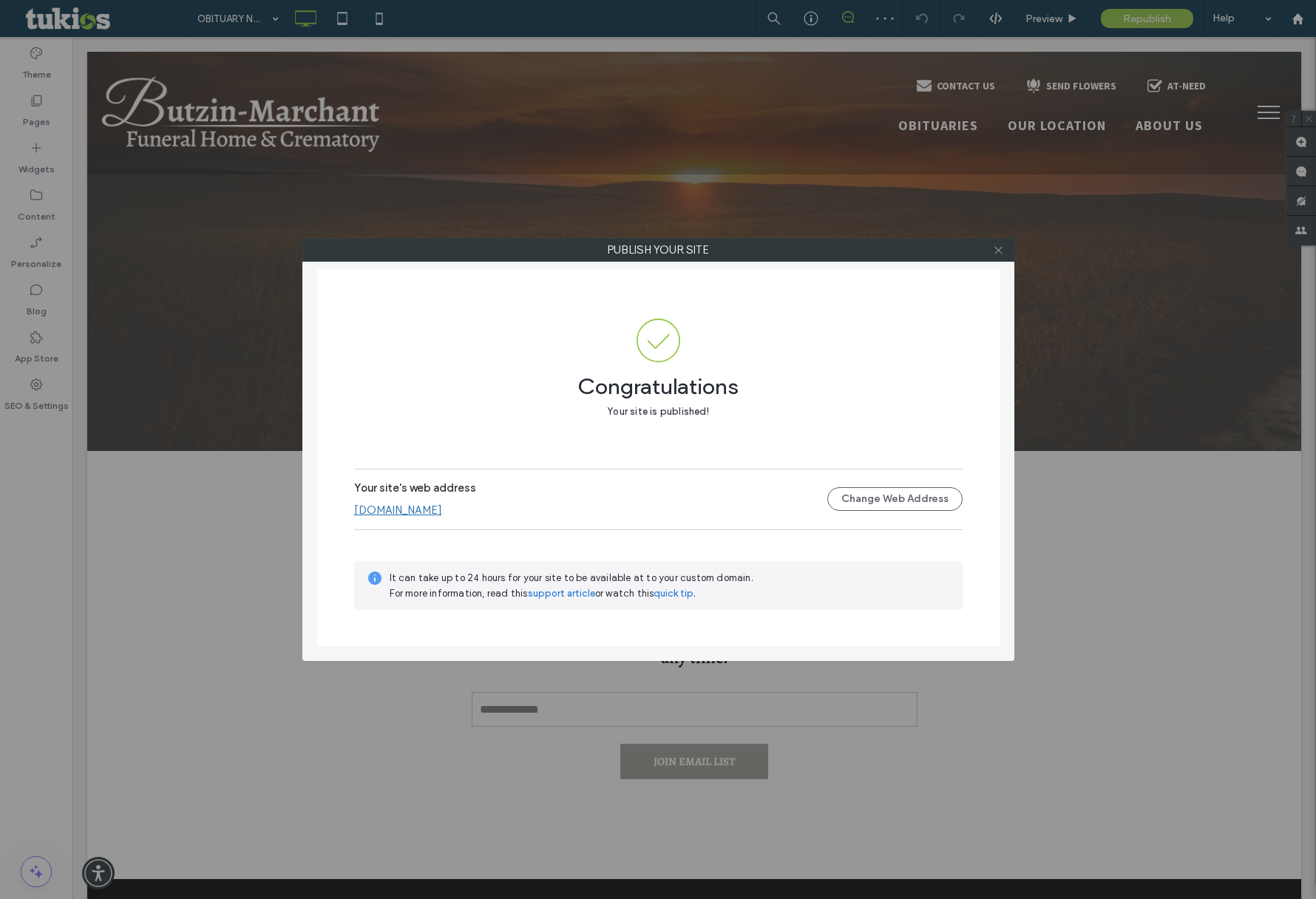
click at [997, 249] on use at bounding box center [998, 250] width 8 height 8
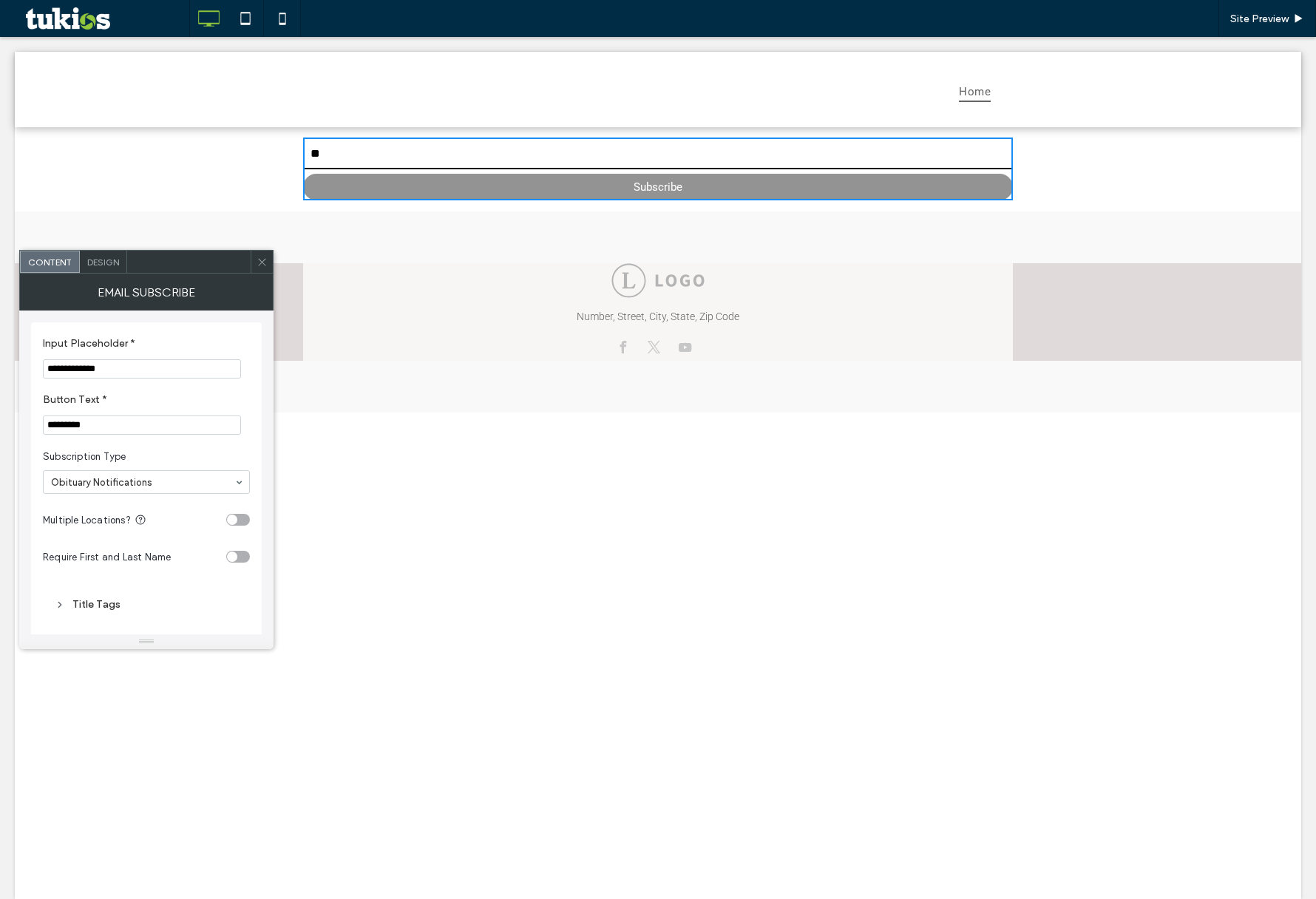
type input "*"
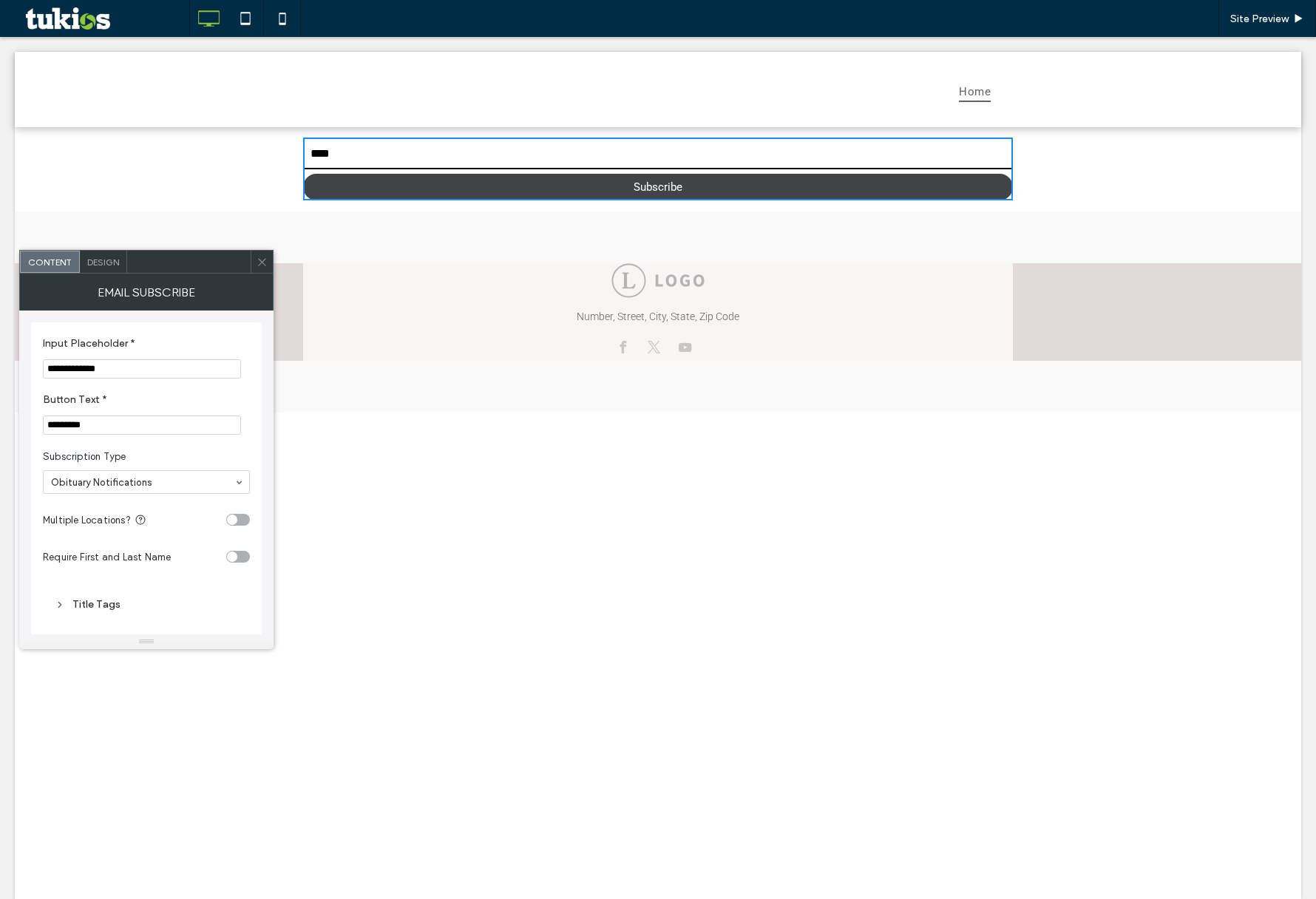
type input "****"
click at [388, 178] on button "Subscribe" at bounding box center [658, 186] width 710 height 26
click at [670, 182] on button "Subscribe" at bounding box center [658, 186] width 710 height 26
click at [658, 182] on button "Subscribe" at bounding box center [658, 186] width 710 height 26
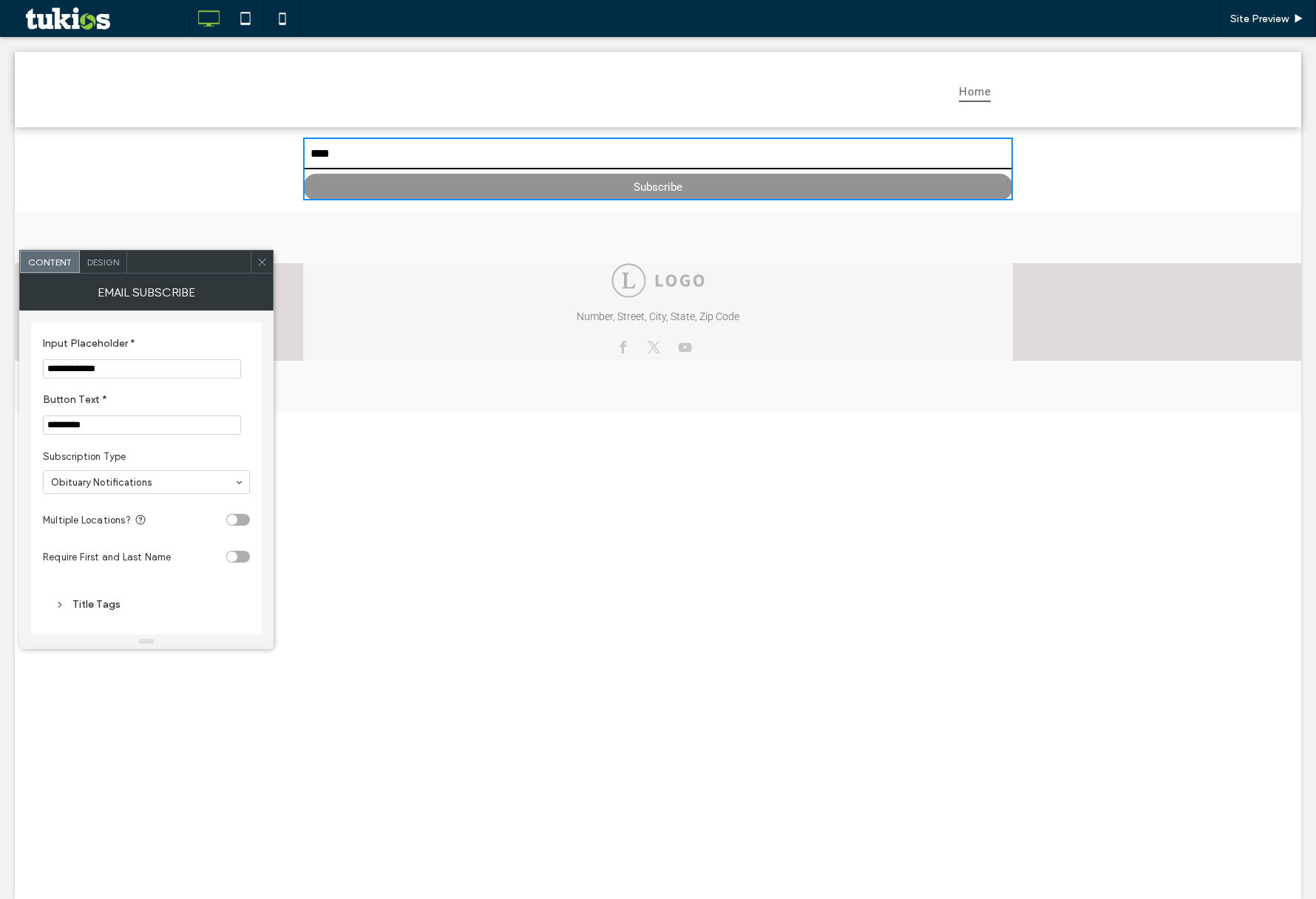
click at [366, 156] on input "****" at bounding box center [658, 154] width 710 height 29
click at [403, 316] on div "Number, Street, City, State, Zip Code" at bounding box center [658, 317] width 710 height 12
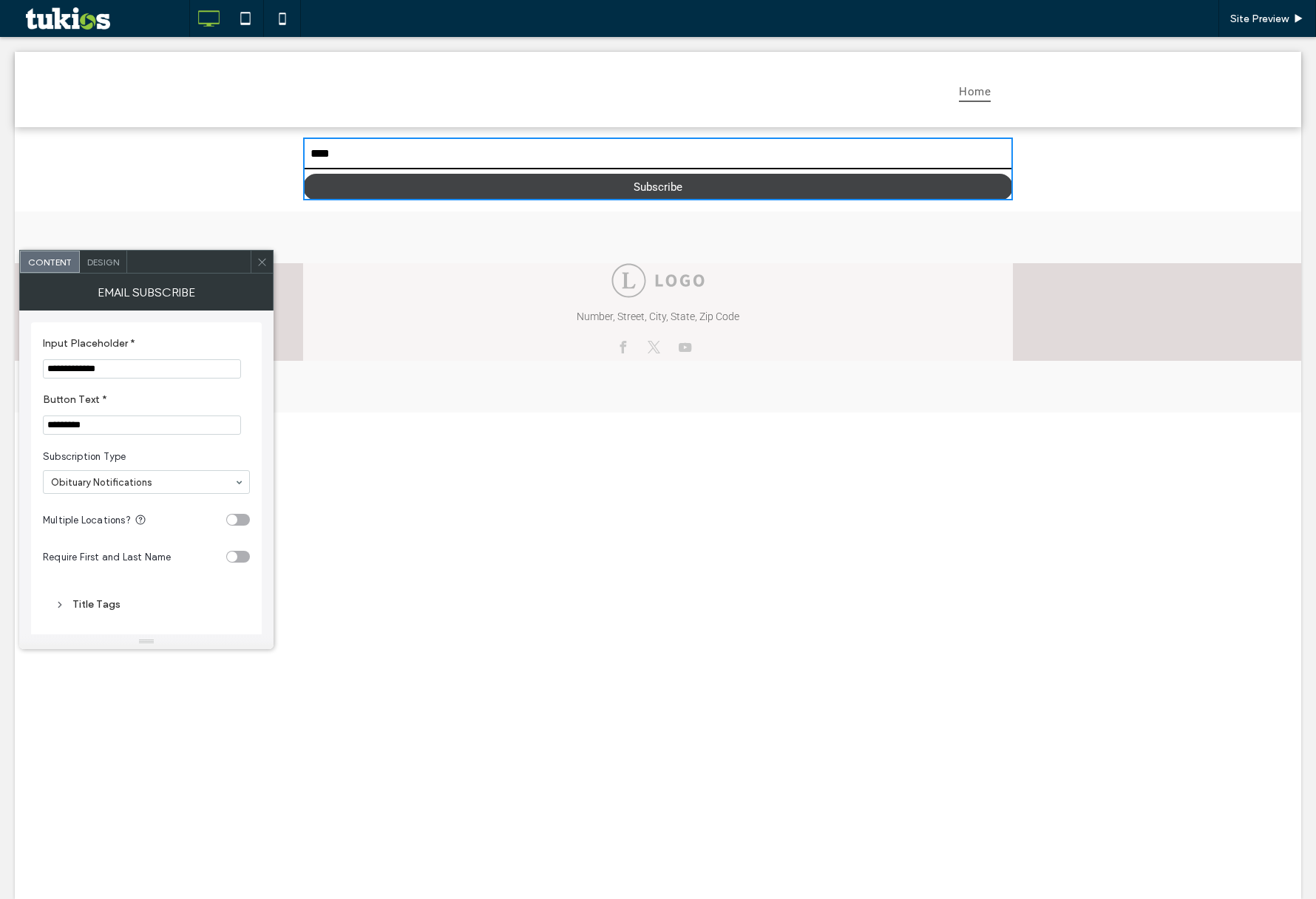
type input "****"
click at [361, 183] on button "Subscribe" at bounding box center [658, 186] width 710 height 26
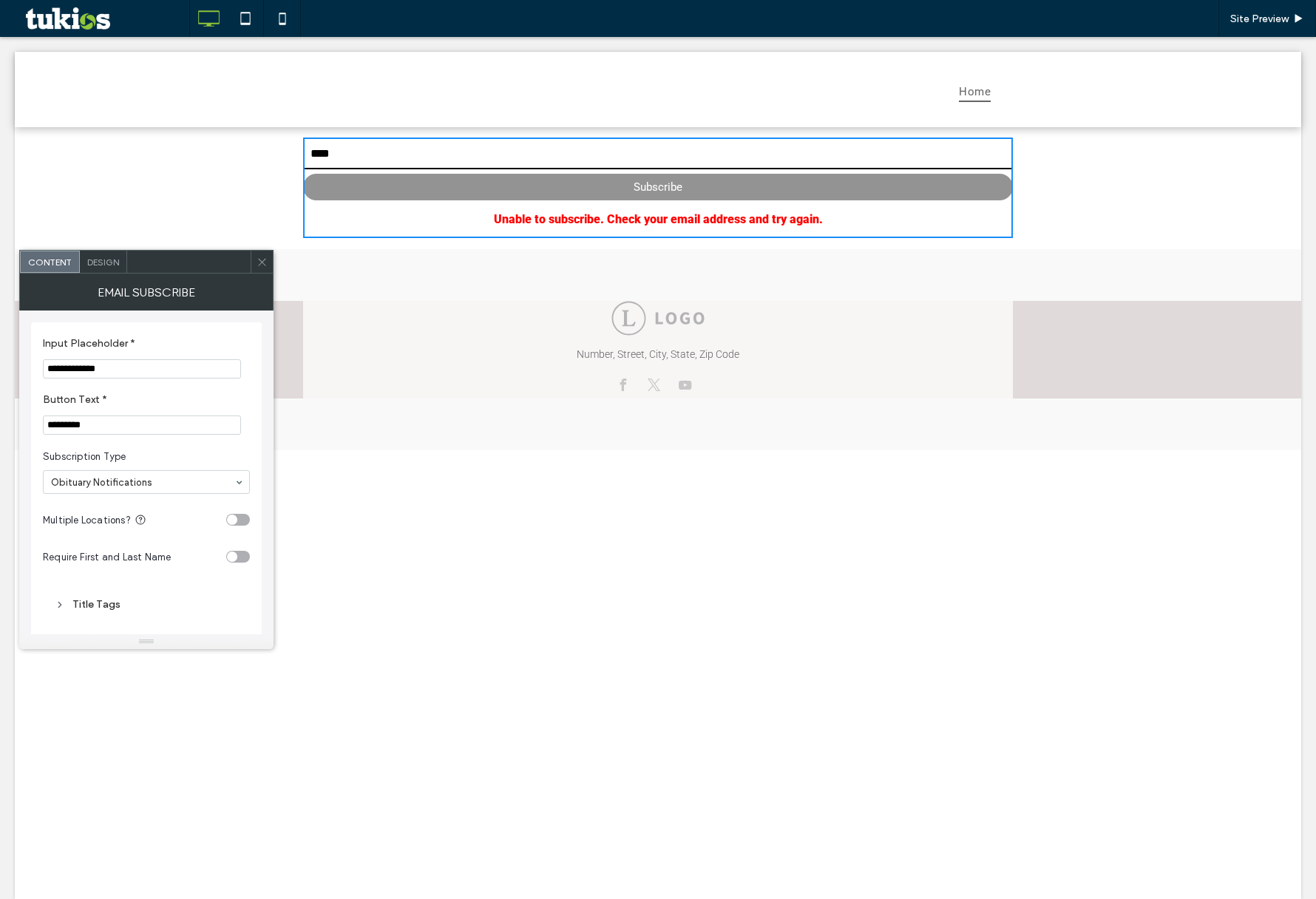
click at [770, 516] on div "Home Get in touch 555-555-5555 mymail@mailservice.com Home **** Subscribe Unabl…" at bounding box center [658, 475] width 1287 height 847
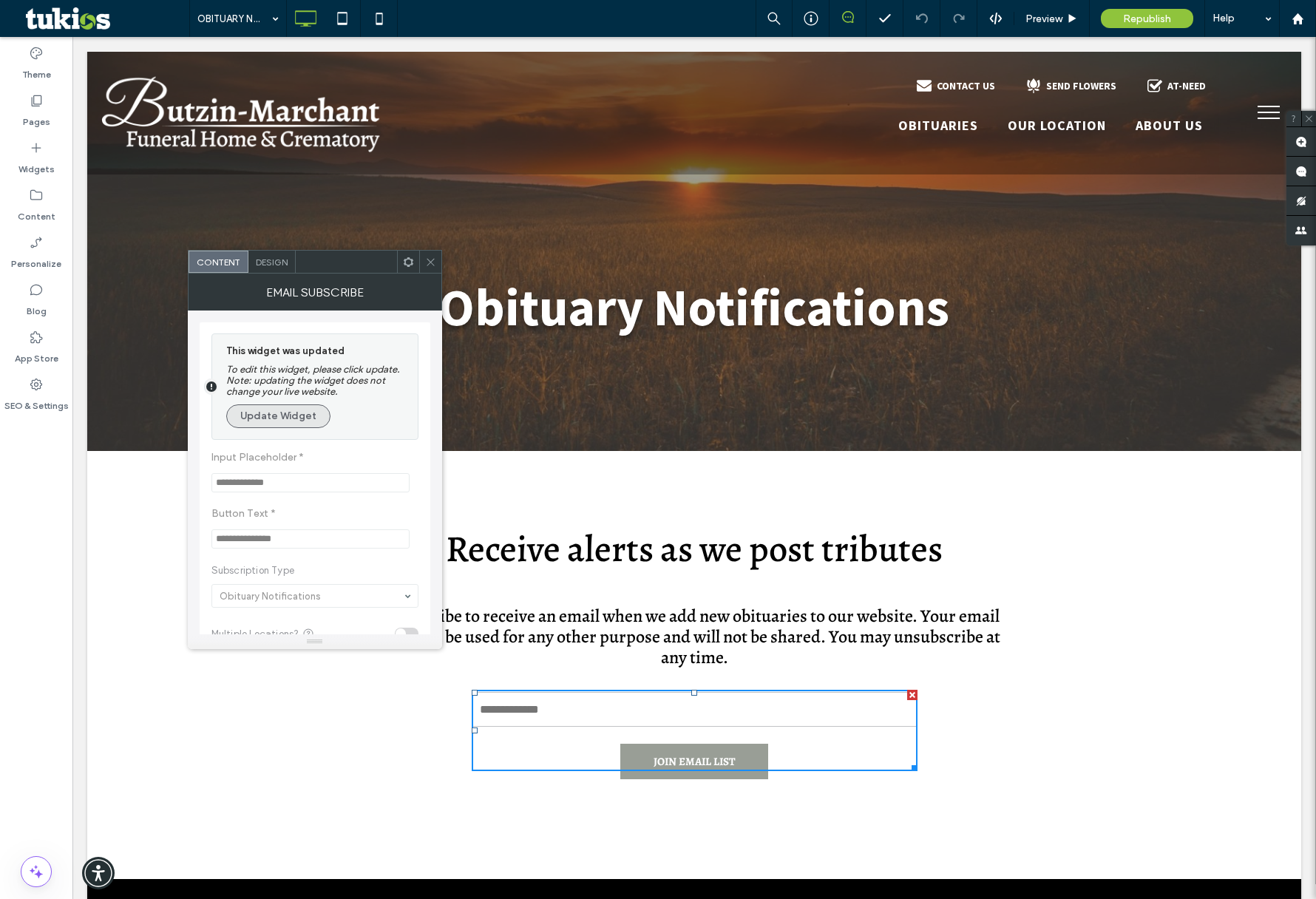
click at [311, 422] on button "Update Widget" at bounding box center [278, 416] width 104 height 23
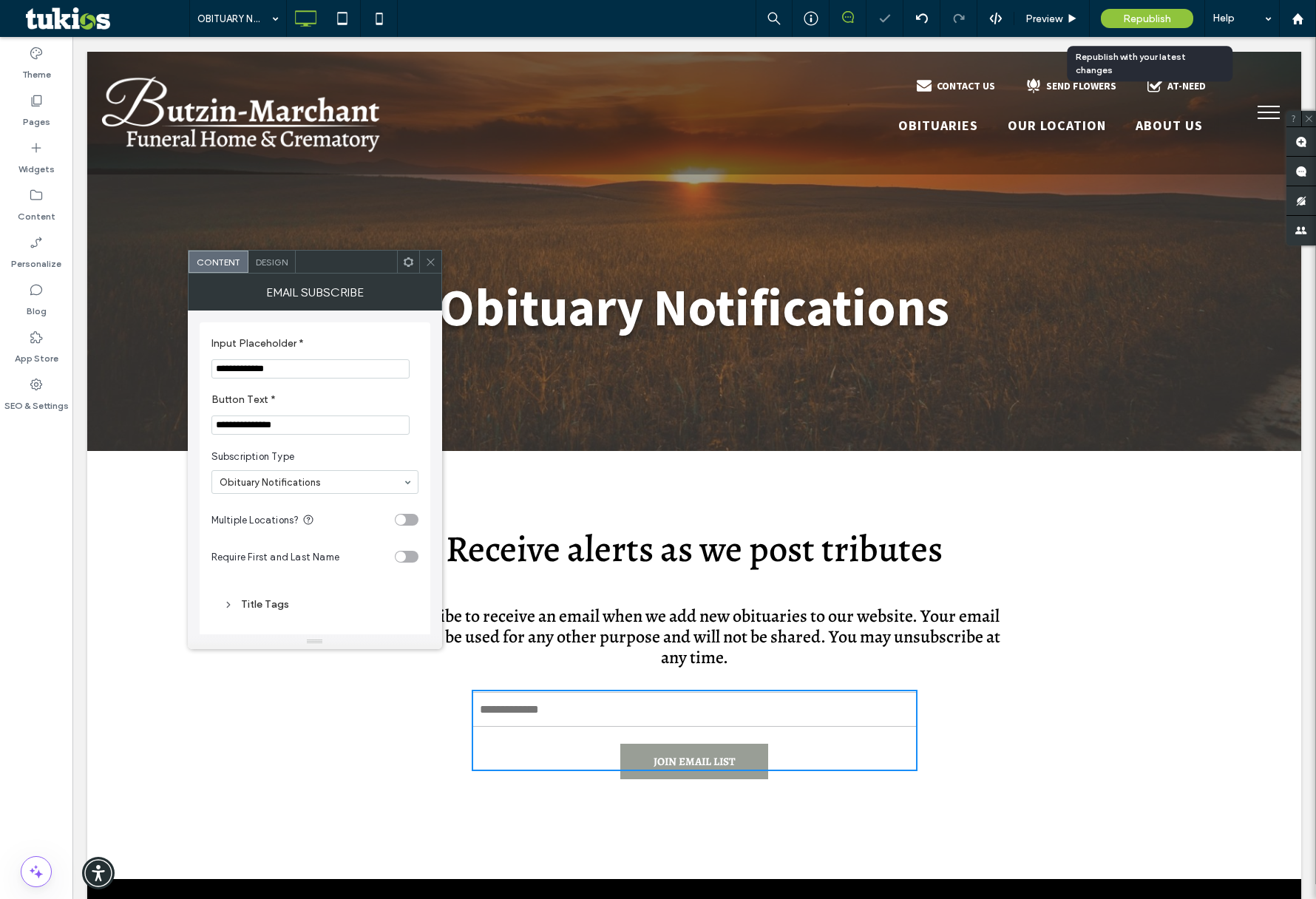
click at [1139, 17] on span "Republish" at bounding box center [1147, 19] width 48 height 13
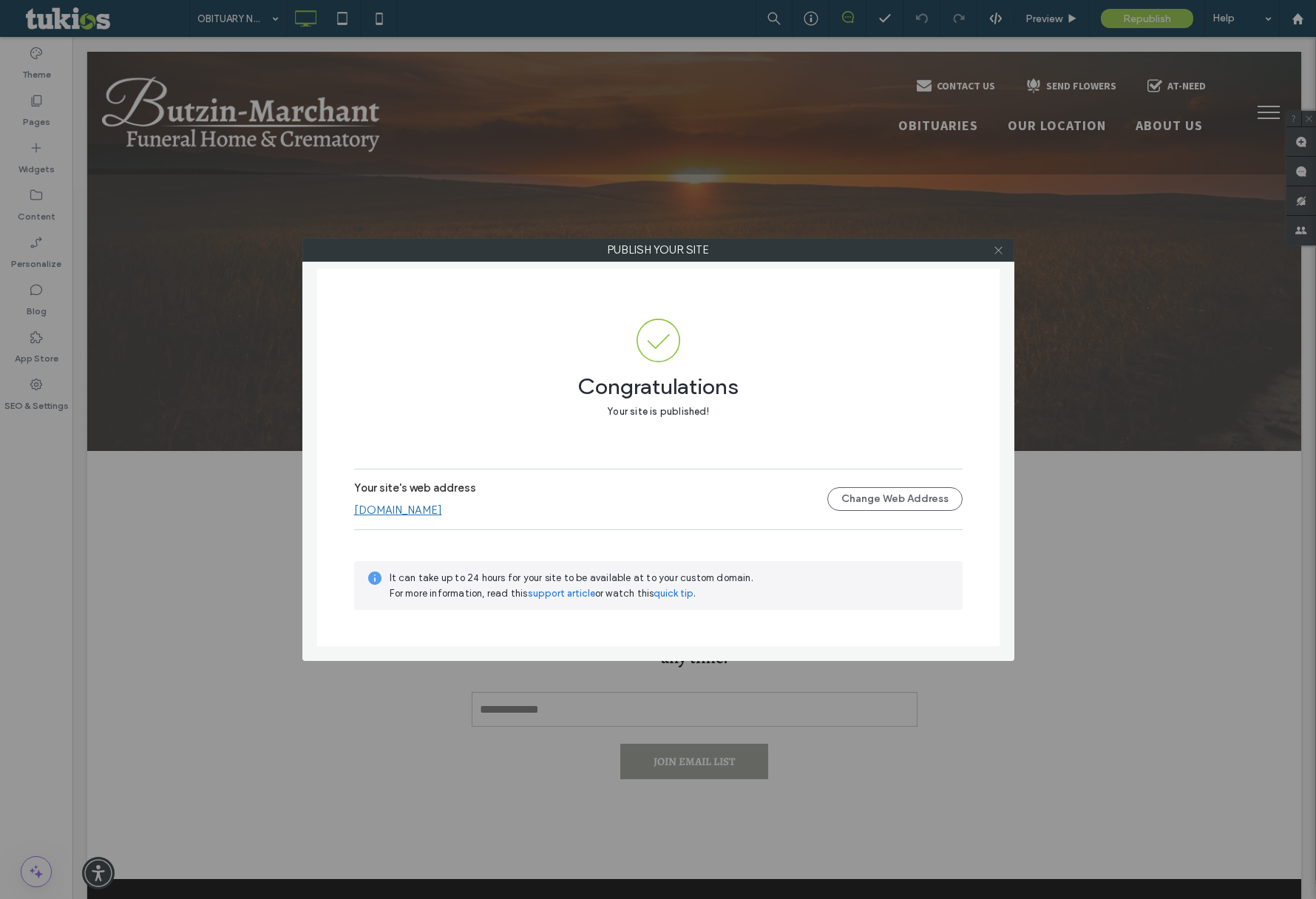
click at [999, 250] on use at bounding box center [998, 250] width 8 height 8
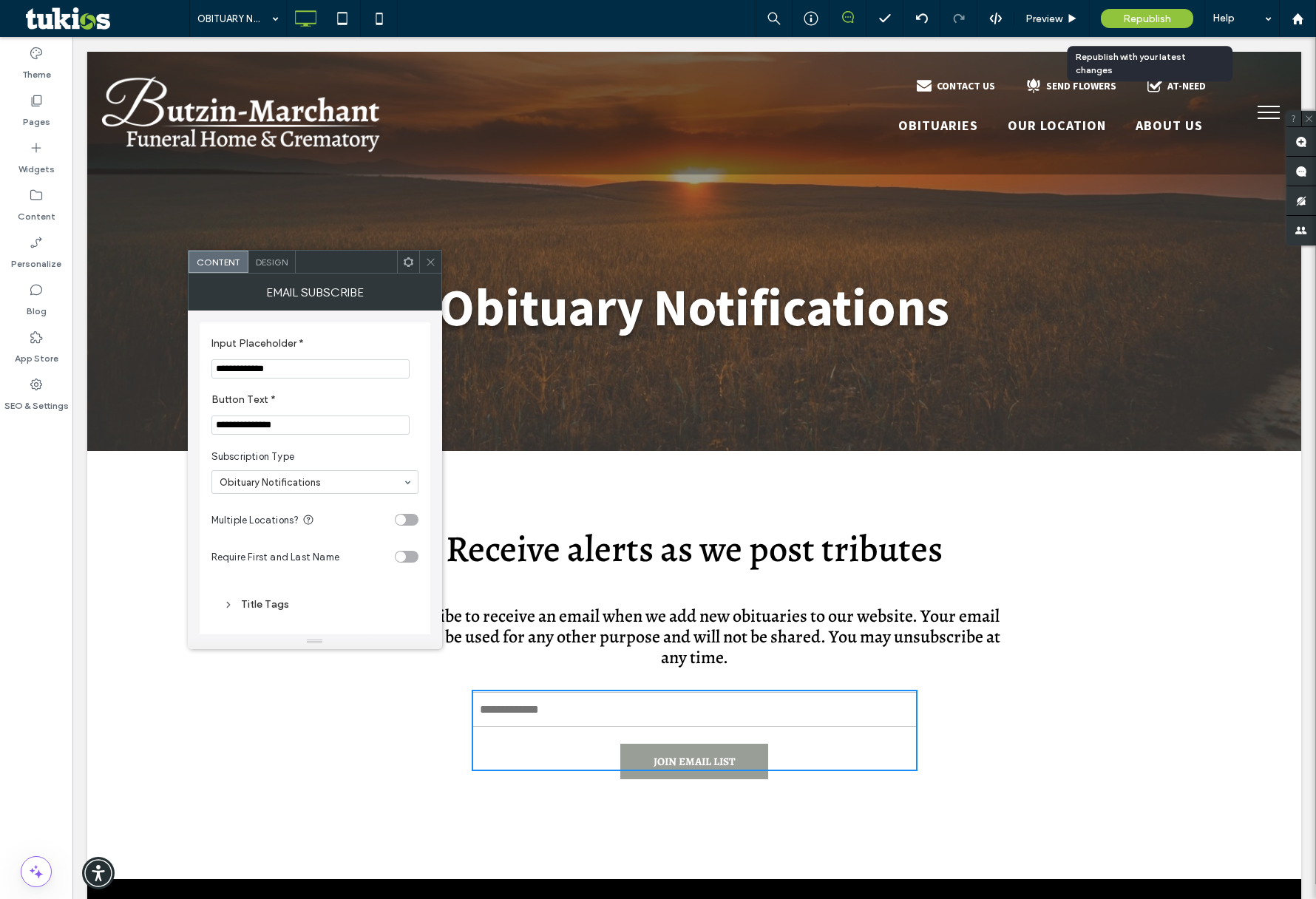
click at [1128, 17] on span "Republish" at bounding box center [1147, 19] width 48 height 13
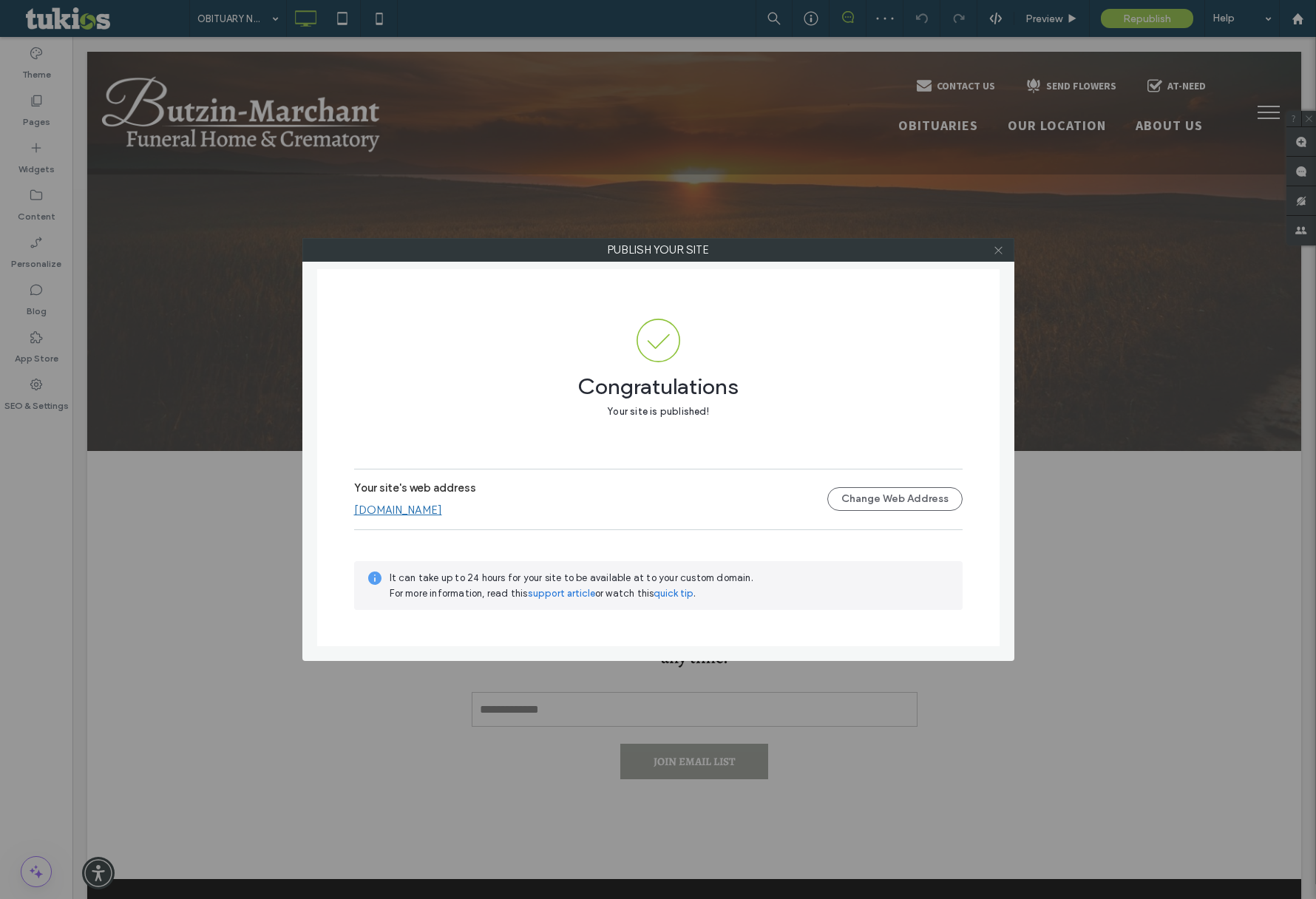
click at [997, 247] on icon at bounding box center [997, 249] width 11 height 11
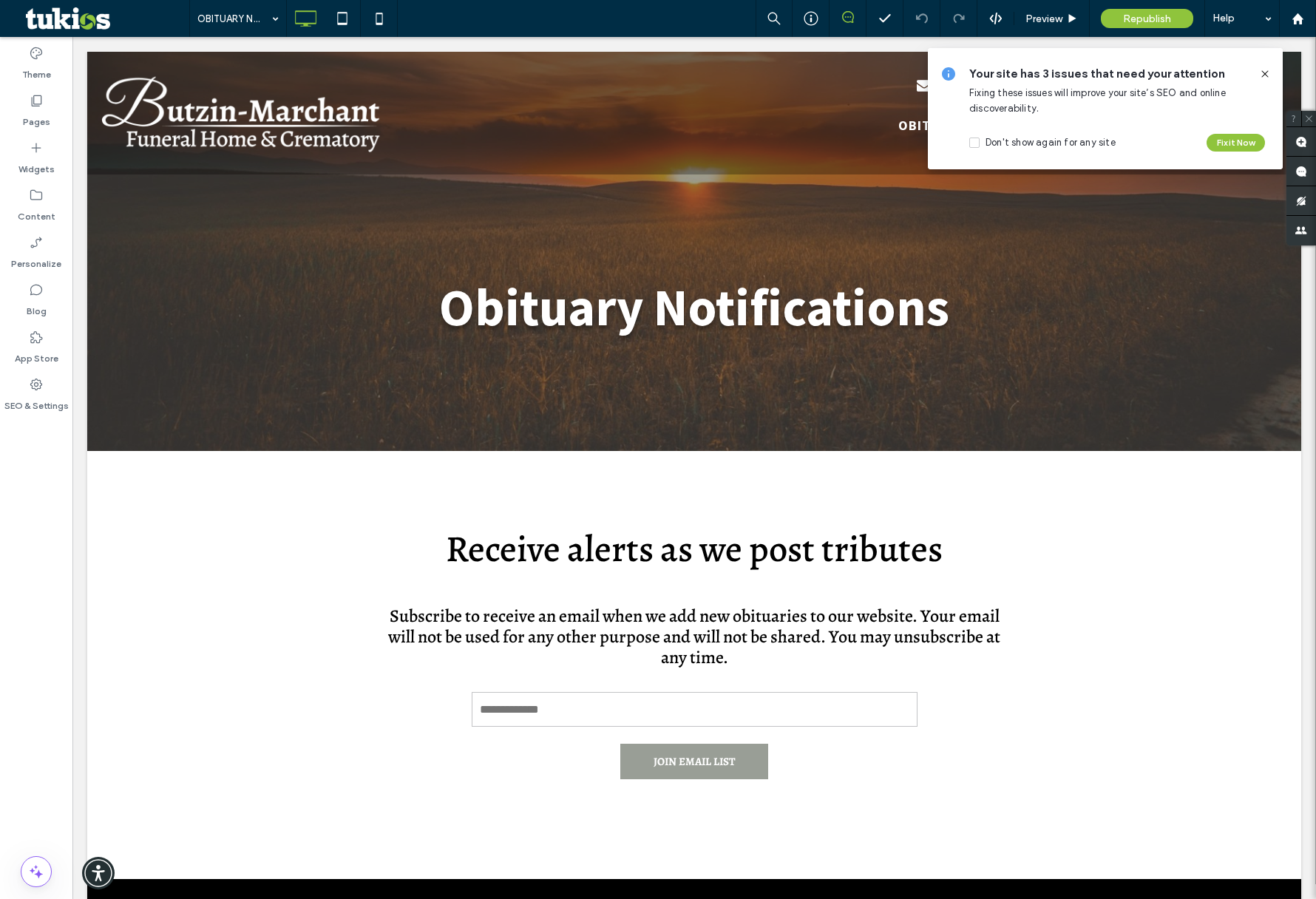
click at [1260, 71] on icon at bounding box center [1265, 74] width 12 height 12
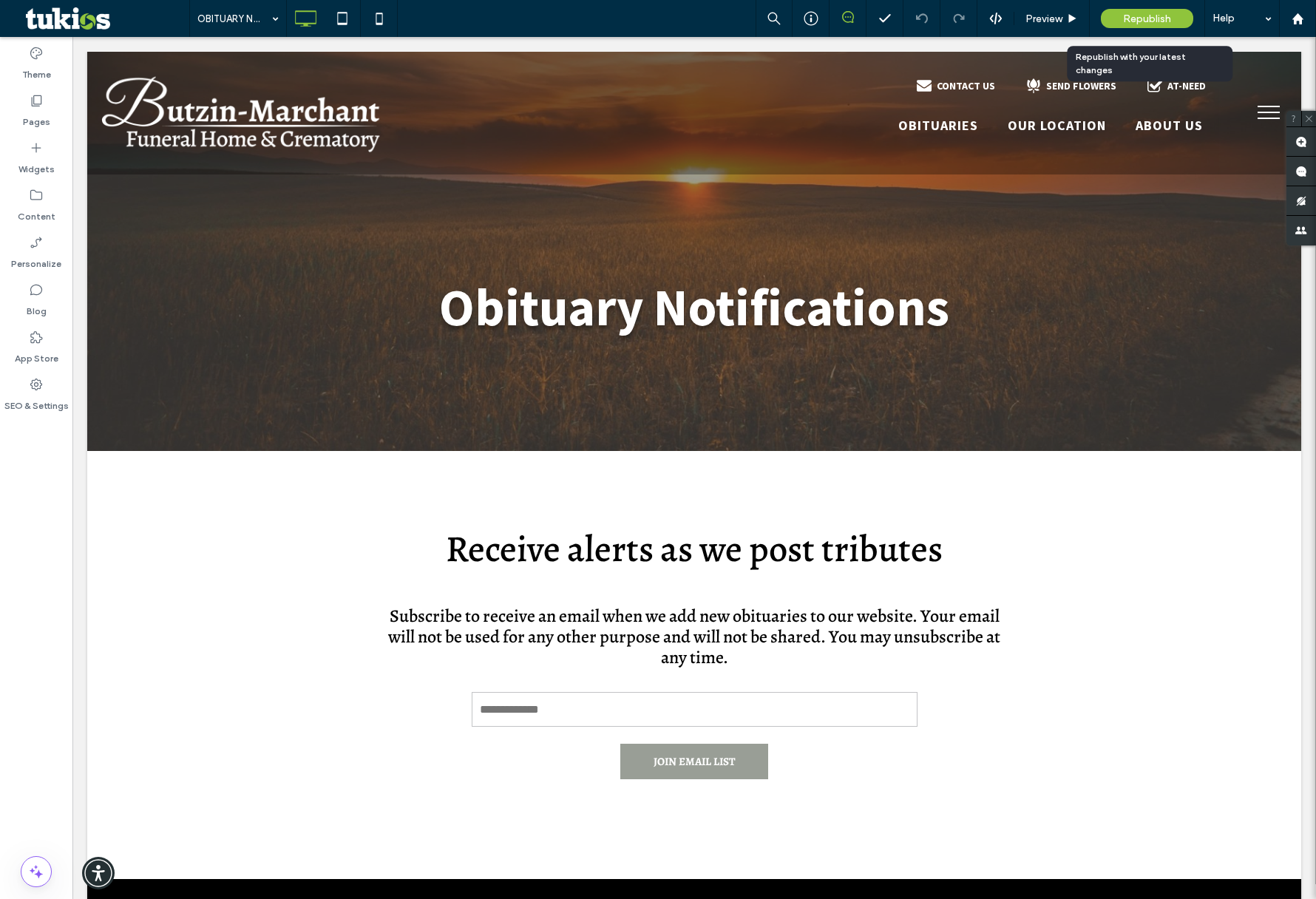
click at [1127, 19] on span "Republish" at bounding box center [1147, 19] width 48 height 13
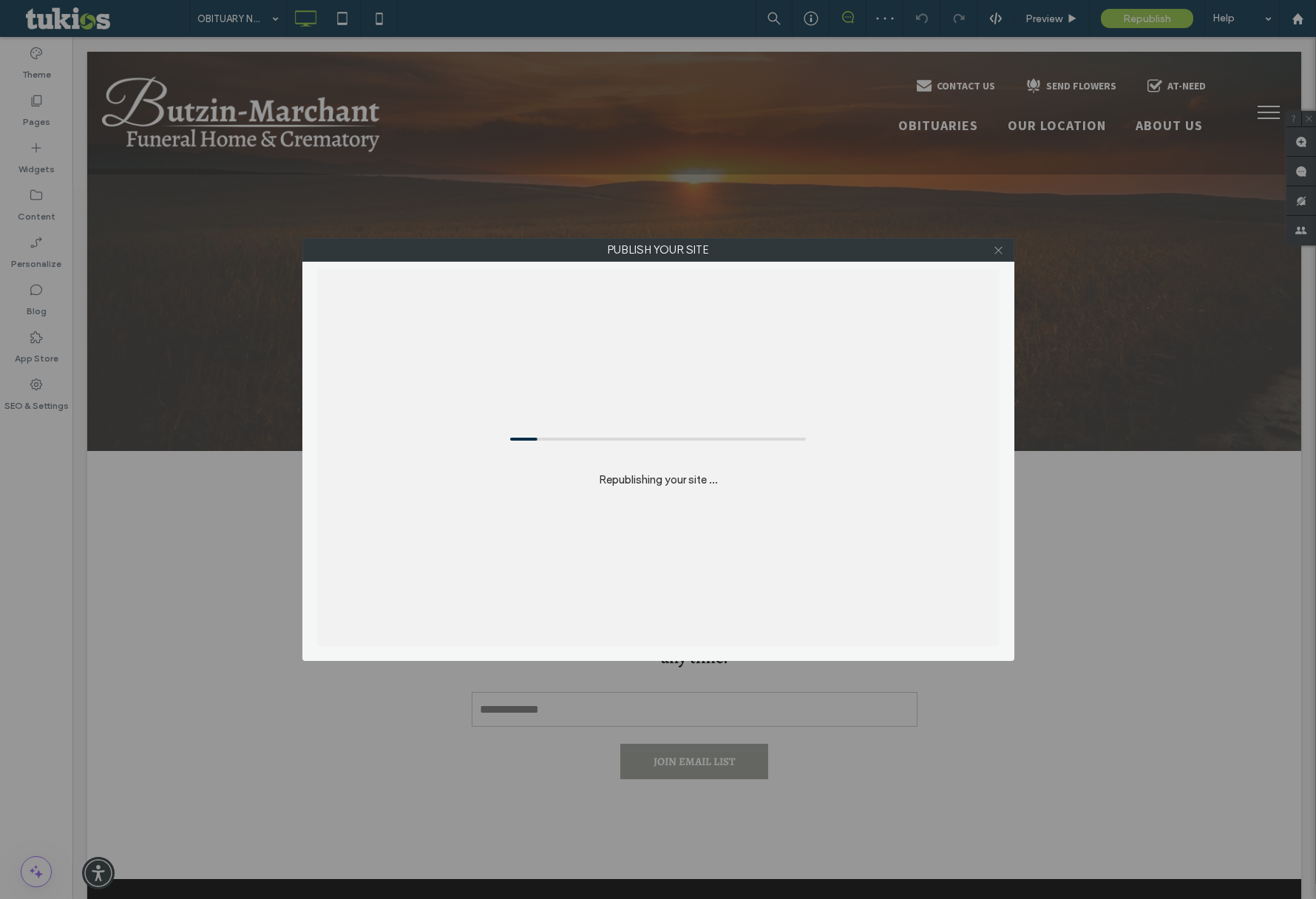
click at [998, 253] on icon at bounding box center [997, 249] width 11 height 11
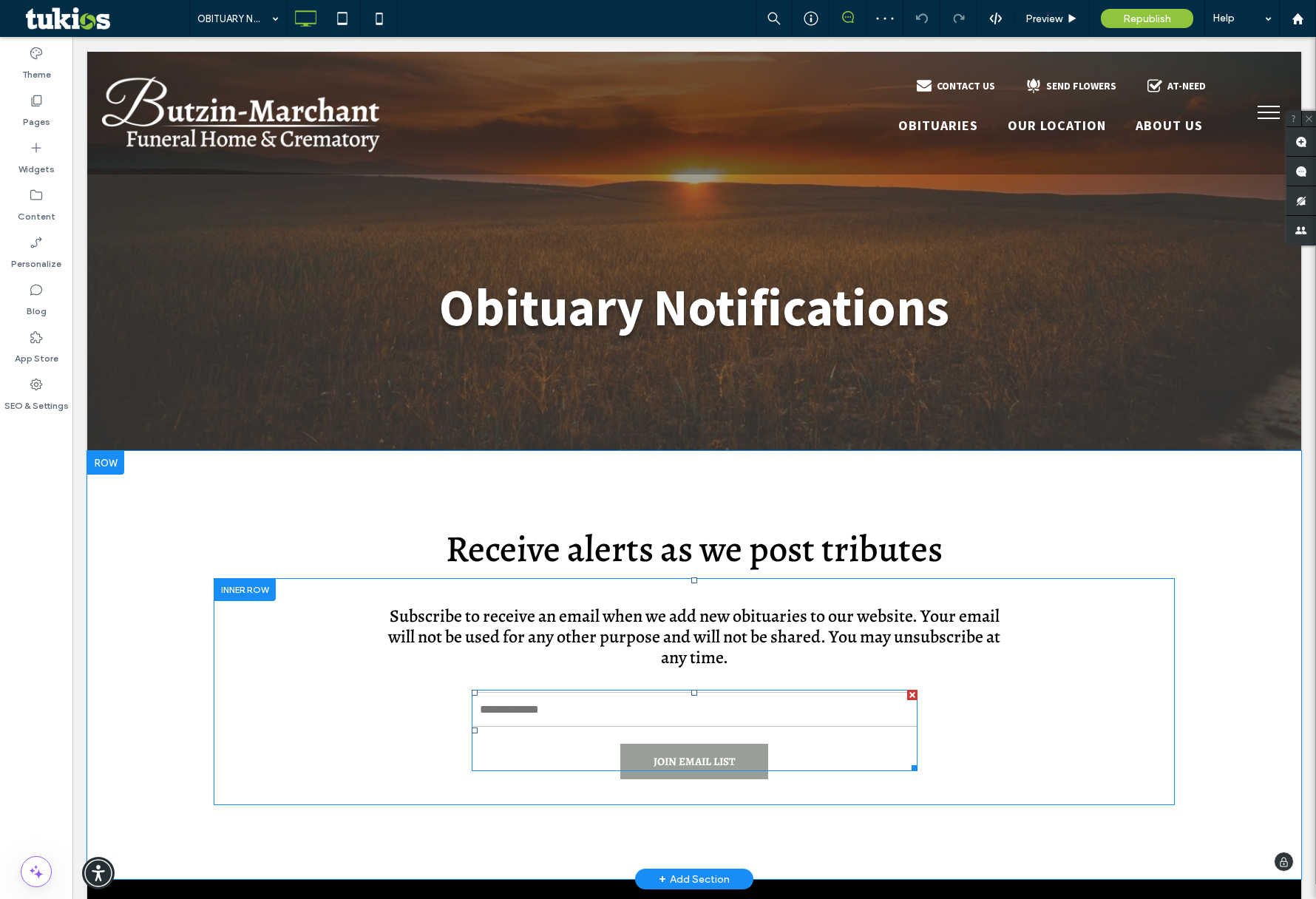
click at [710, 713] on span at bounding box center [695, 730] width 446 height 81
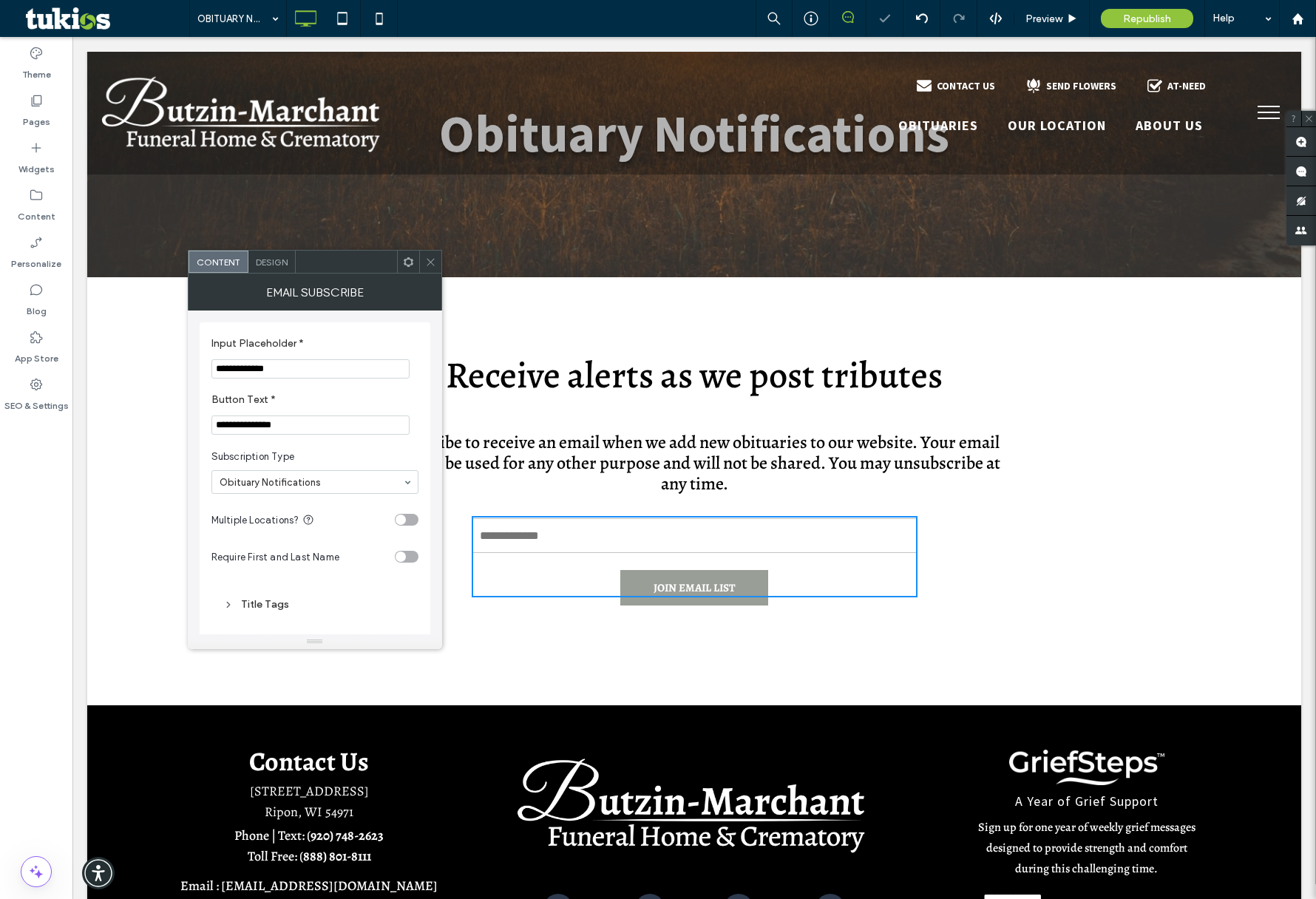
click at [432, 261] on icon at bounding box center [430, 261] width 11 height 11
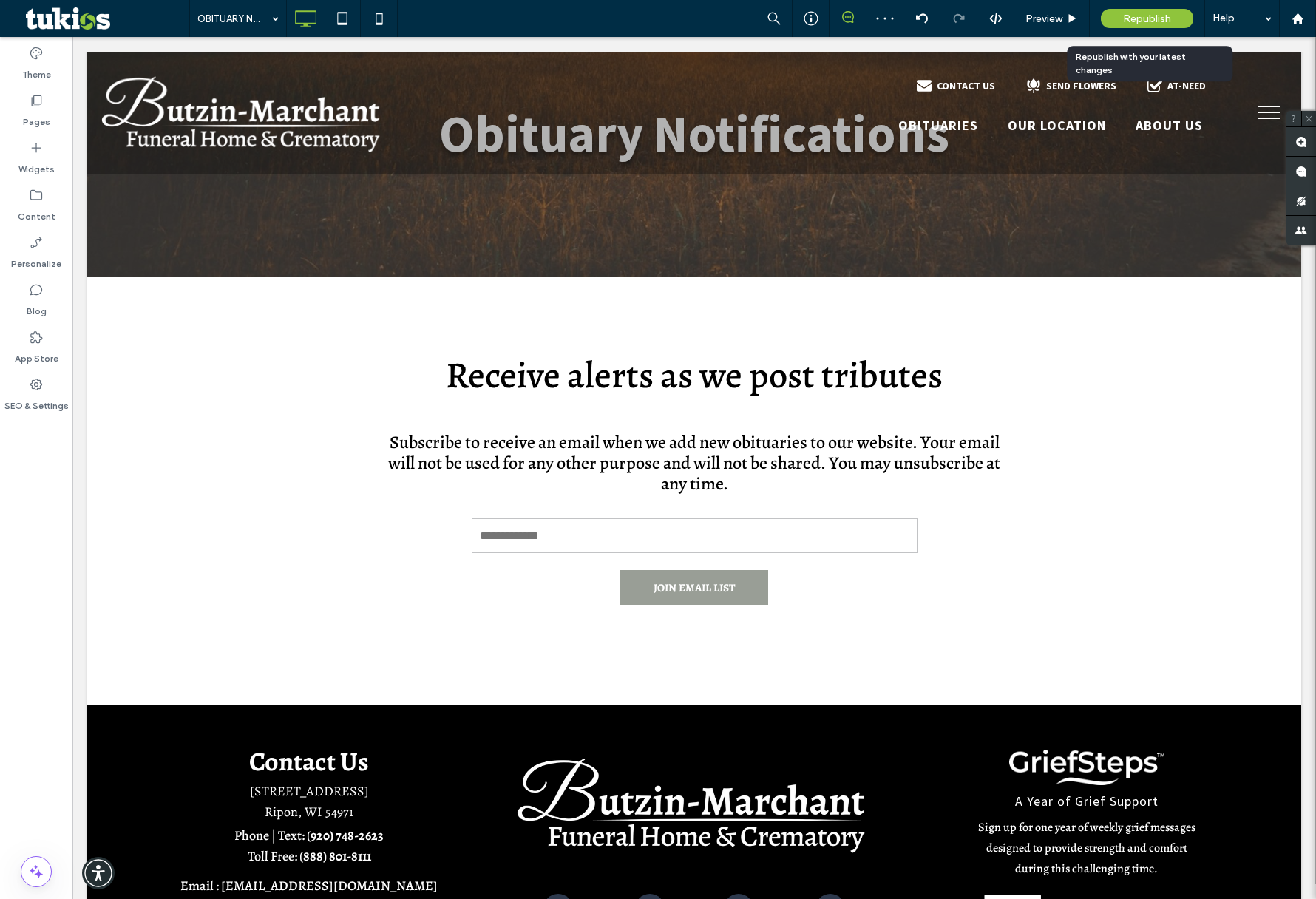
click at [1149, 19] on span "Republish" at bounding box center [1147, 19] width 48 height 13
